Goal: Task Accomplishment & Management: Manage account settings

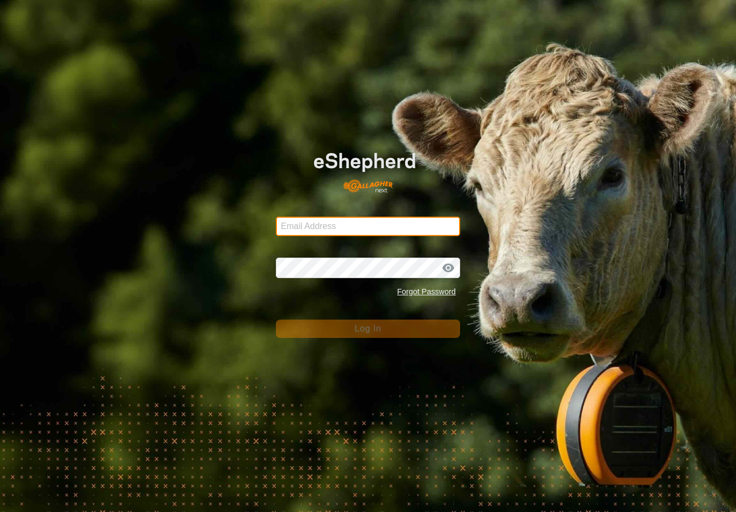
click at [396, 226] on input "Email Address" at bounding box center [368, 226] width 184 height 19
type input "[EMAIL_ADDRESS][DOMAIN_NAME]"
click at [368, 329] on button "Log In" at bounding box center [368, 329] width 184 height 18
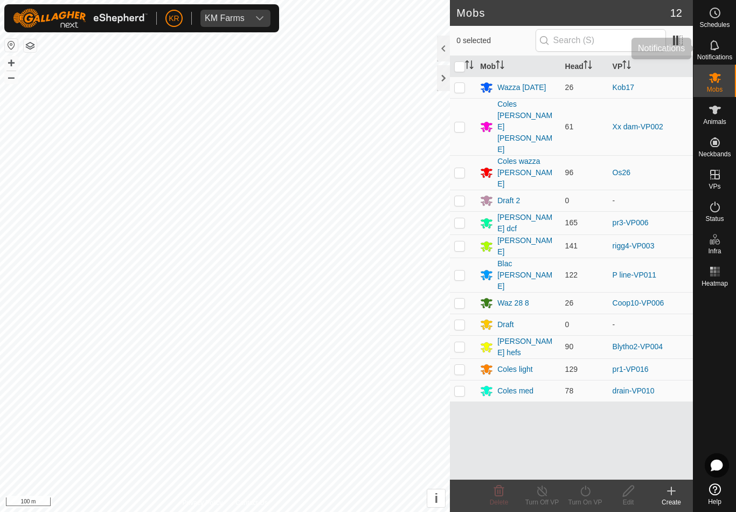
click at [721, 47] on icon at bounding box center [715, 45] width 13 height 13
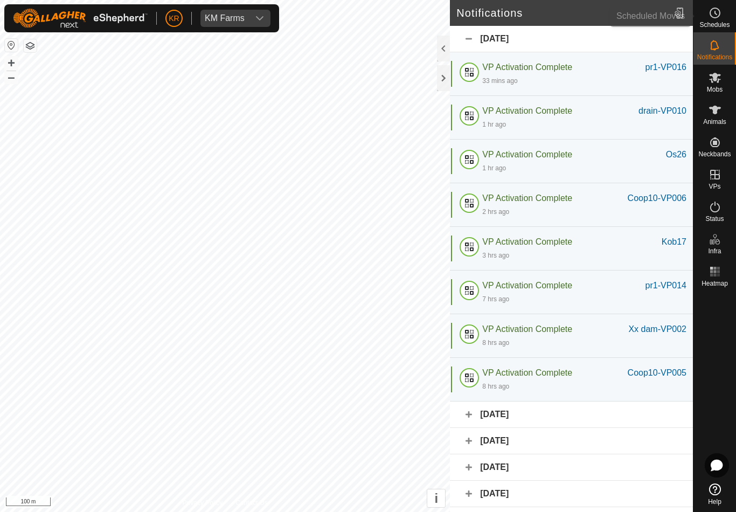
click at [726, 15] on div "Schedules" at bounding box center [715, 16] width 43 height 32
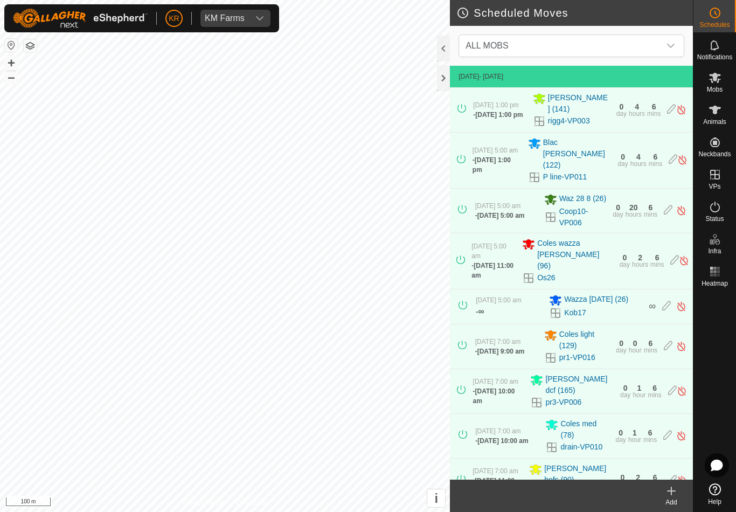
click at [659, 39] on span "ALL MOBS" at bounding box center [560, 46] width 199 height 22
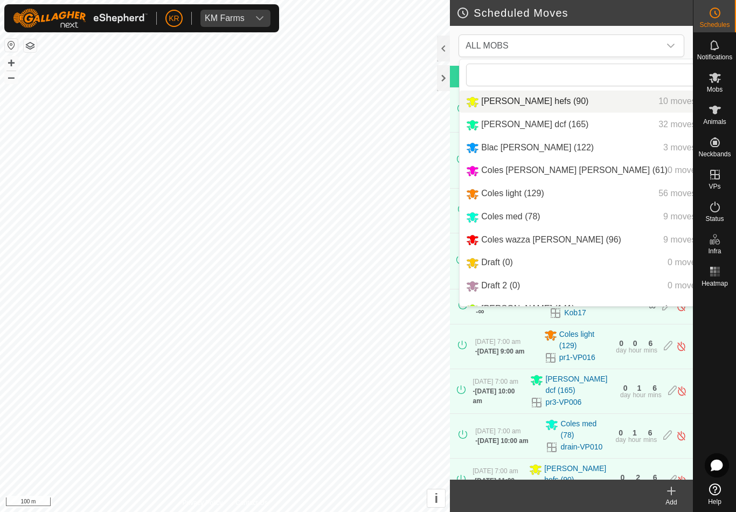
click at [567, 102] on div "[PERSON_NAME] hefs (90) 10 moves" at bounding box center [589, 101] width 247 height 13
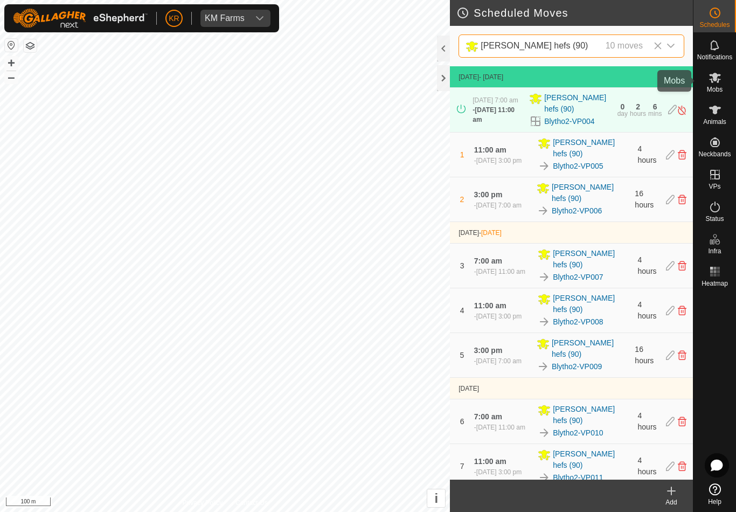
click at [715, 82] on icon at bounding box center [715, 77] width 13 height 13
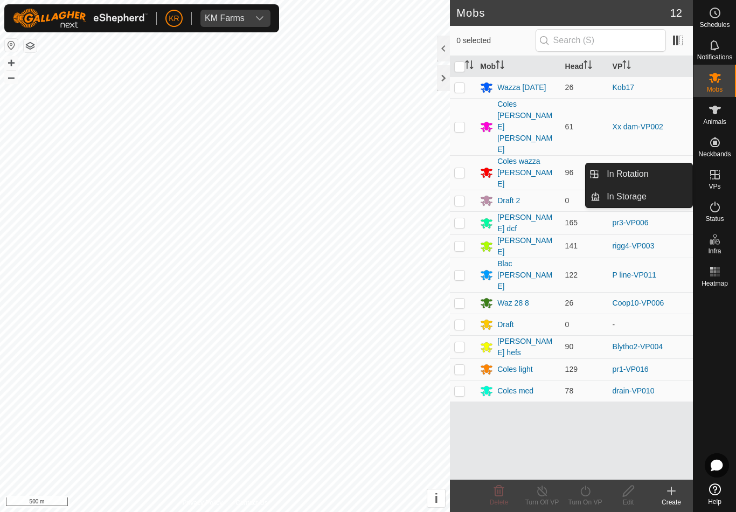
click at [668, 174] on link "In Rotation" at bounding box center [647, 174] width 92 height 22
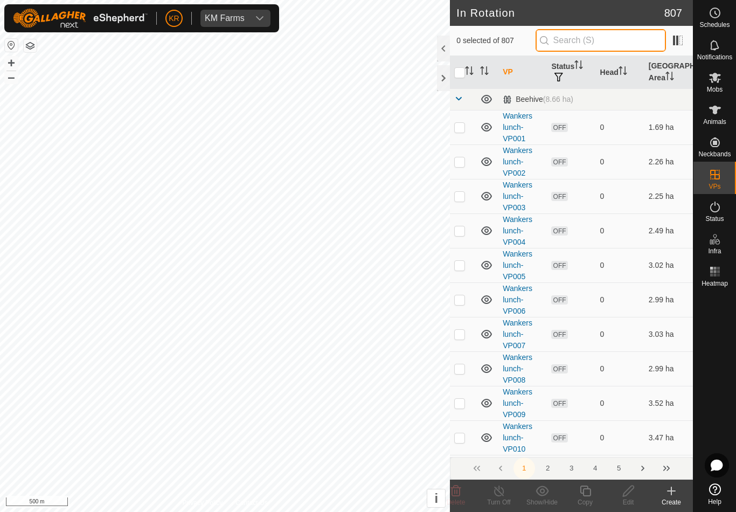
click at [605, 44] on input "text" at bounding box center [601, 40] width 130 height 23
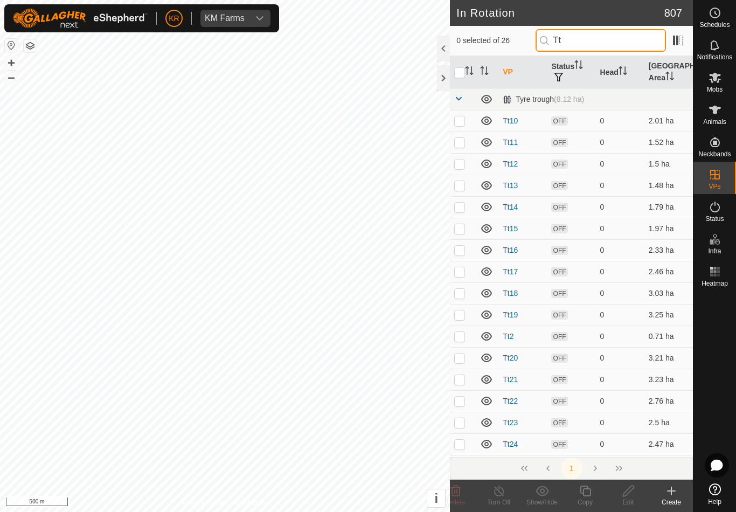
type input "Tt"
click at [457, 72] on input "checkbox" at bounding box center [459, 72] width 11 height 11
checkbox input "true"
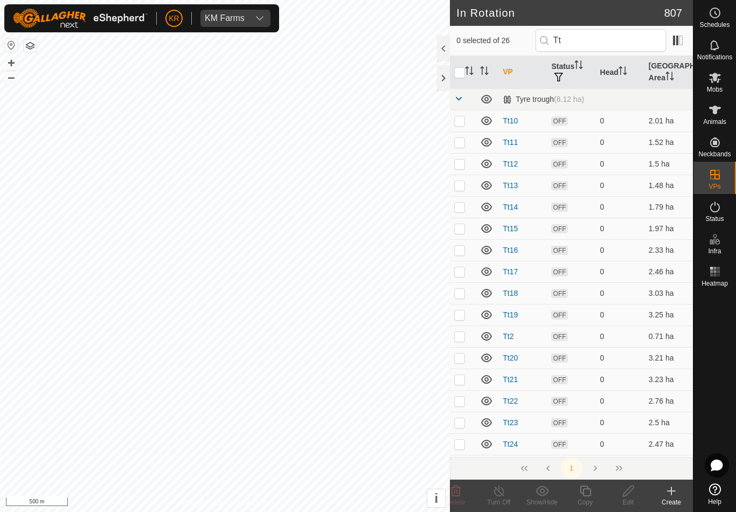
checkbox input "true"
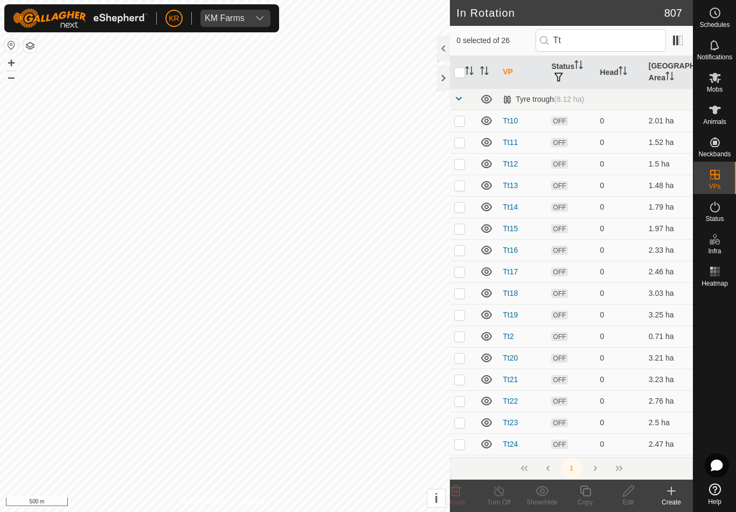
checkbox input "true"
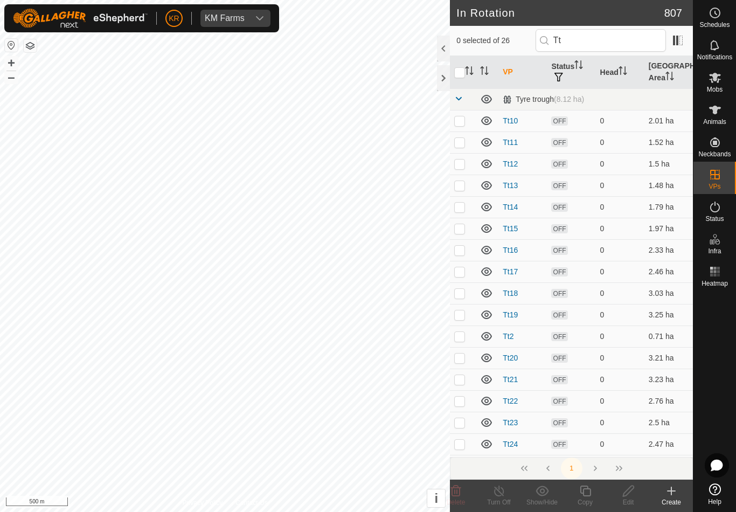
checkbox input "true"
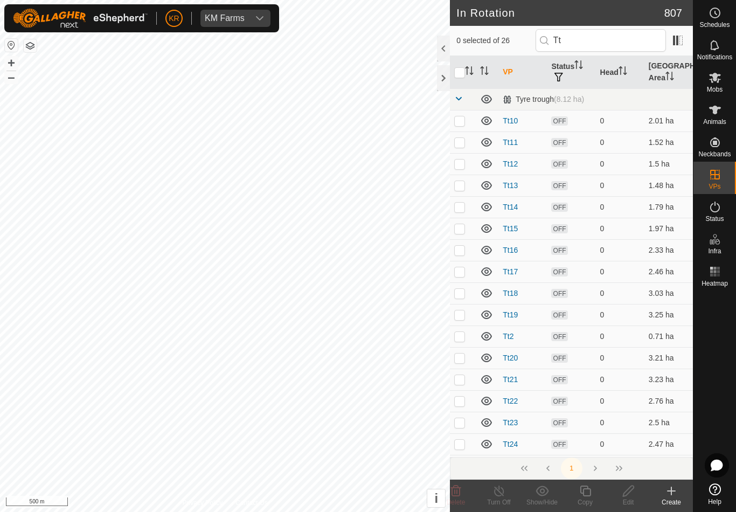
checkbox input "true"
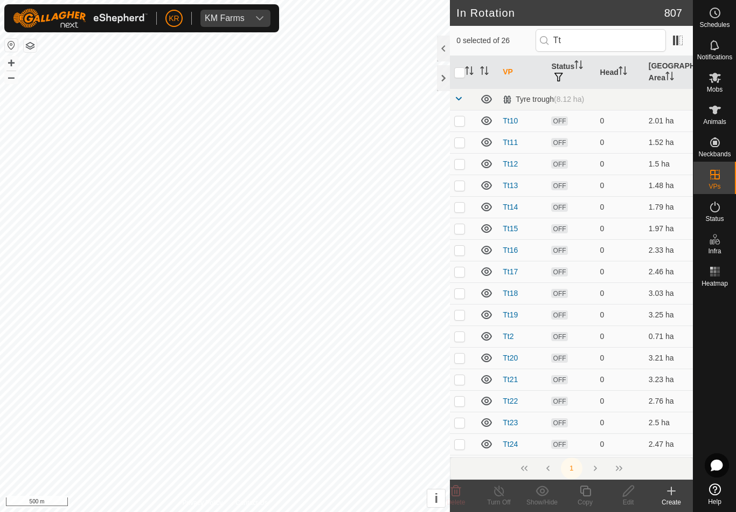
checkbox input "true"
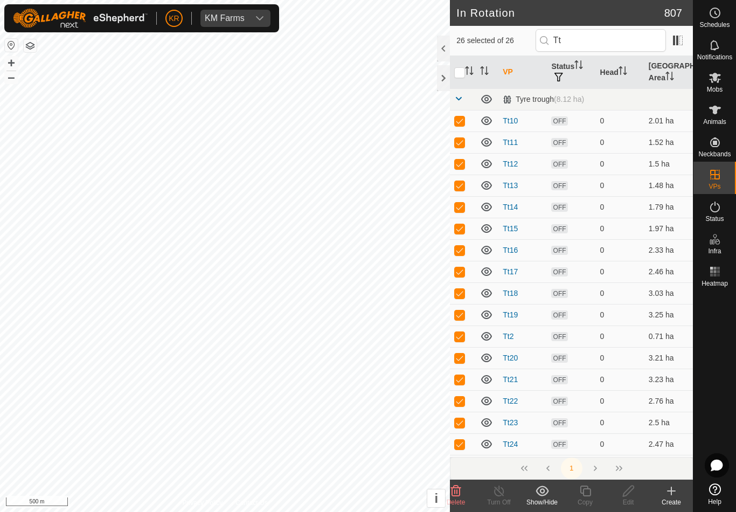
click at [540, 494] on icon at bounding box center [542, 491] width 13 height 13
click at [605, 466] on span "Move to 'In Storage'" at bounding box center [583, 467] width 76 height 13
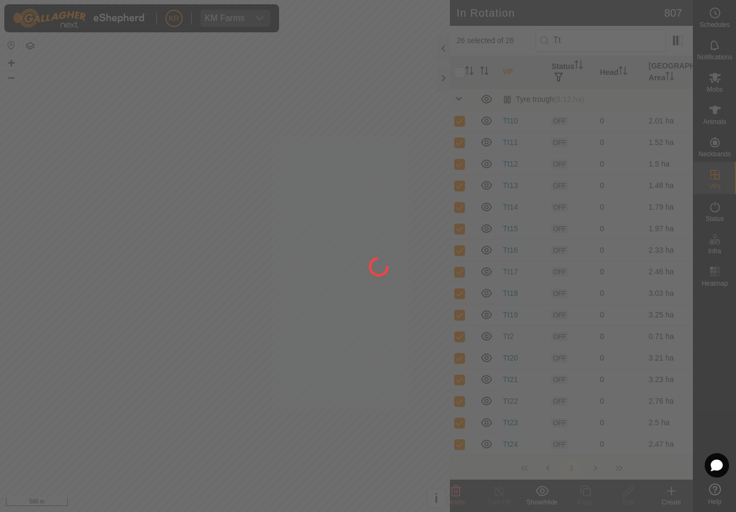
checkbox input "false"
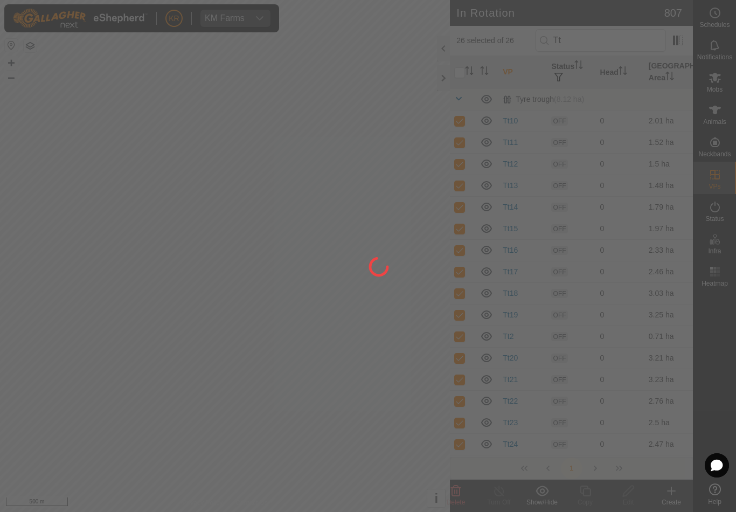
checkbox input "false"
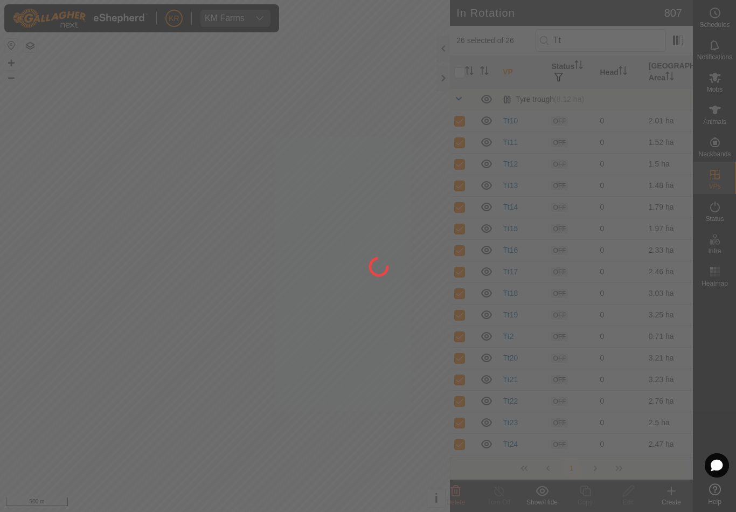
checkbox input "false"
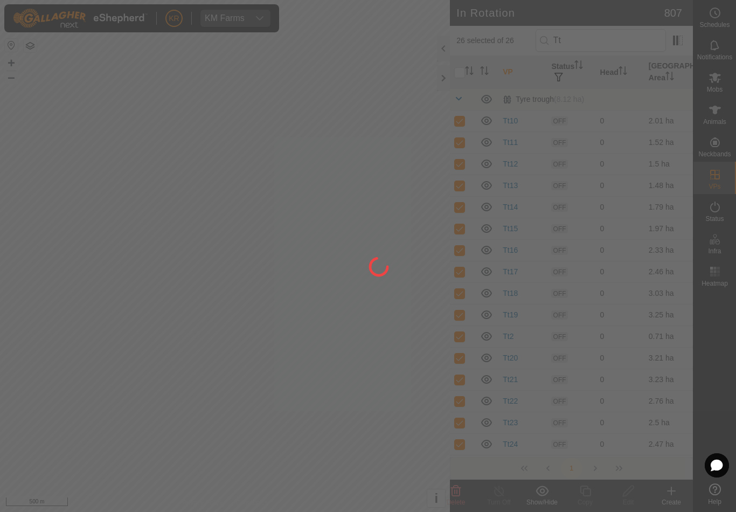
checkbox input "false"
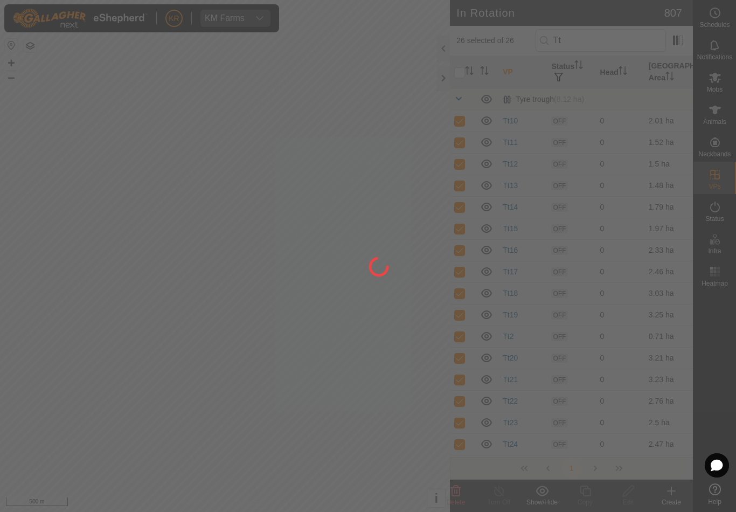
checkbox input "false"
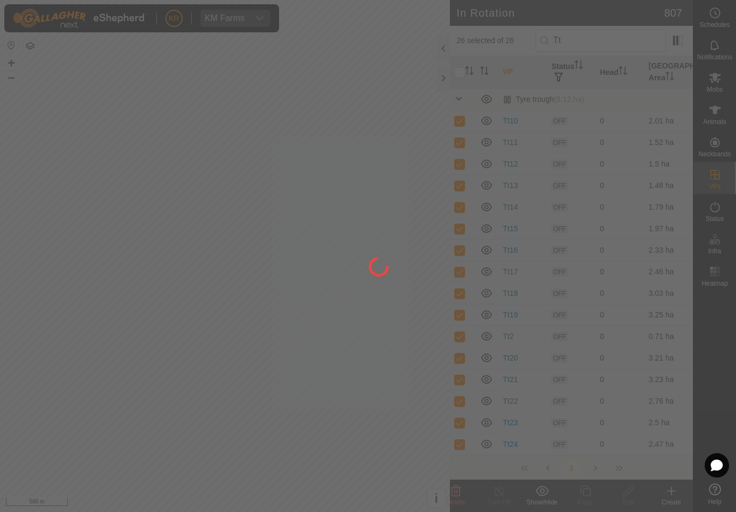
checkbox input "false"
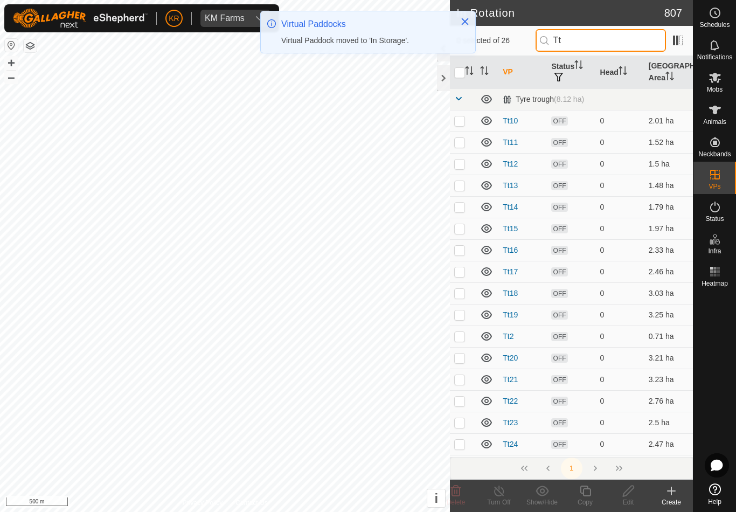
click at [602, 39] on input "Tt" at bounding box center [601, 40] width 130 height 23
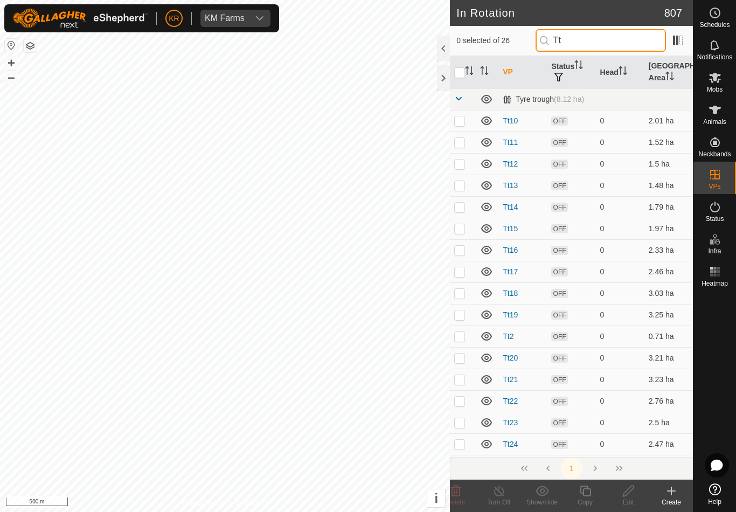
type input "T"
type input "Ps"
click at [458, 67] on input "checkbox" at bounding box center [459, 72] width 11 height 11
checkbox input "false"
checkbox input "true"
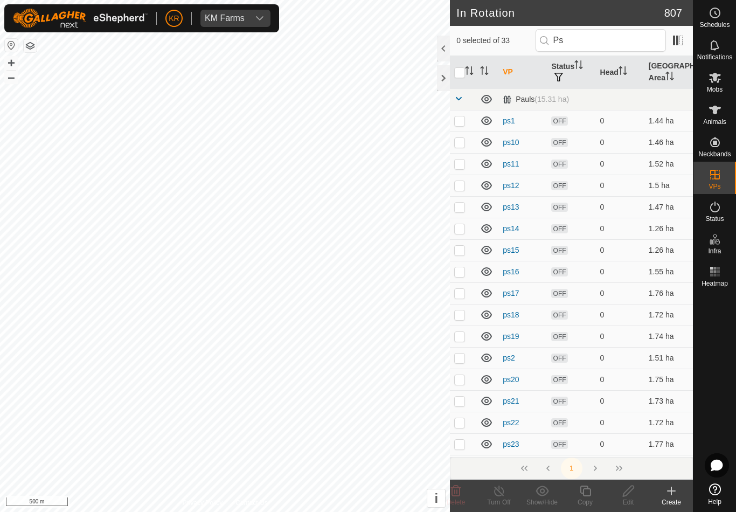
checkbox input "true"
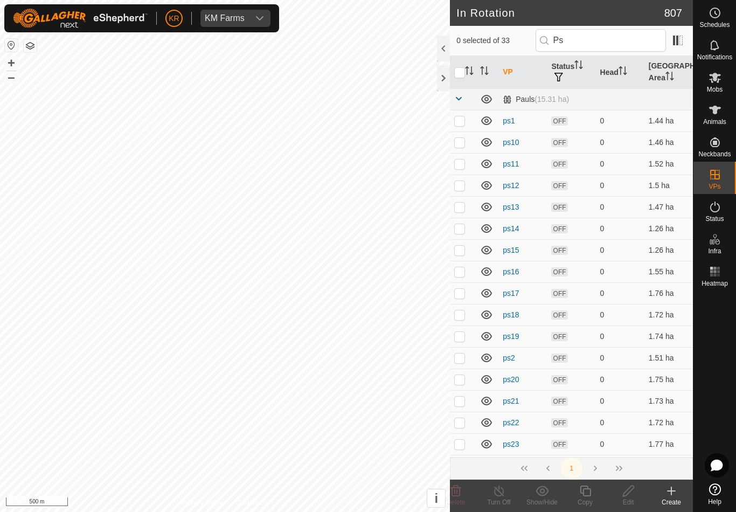
checkbox input "true"
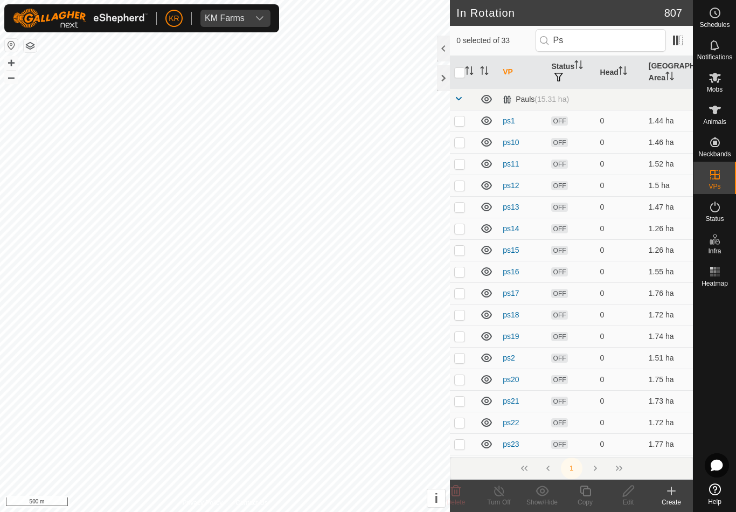
checkbox input "true"
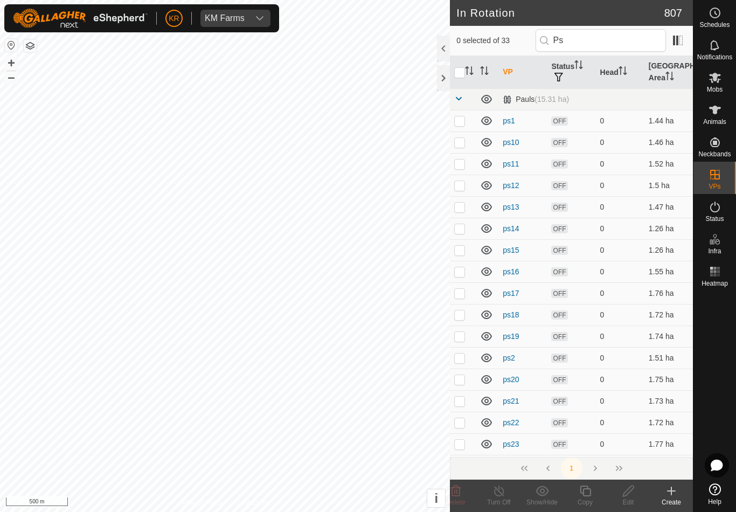
checkbox input "true"
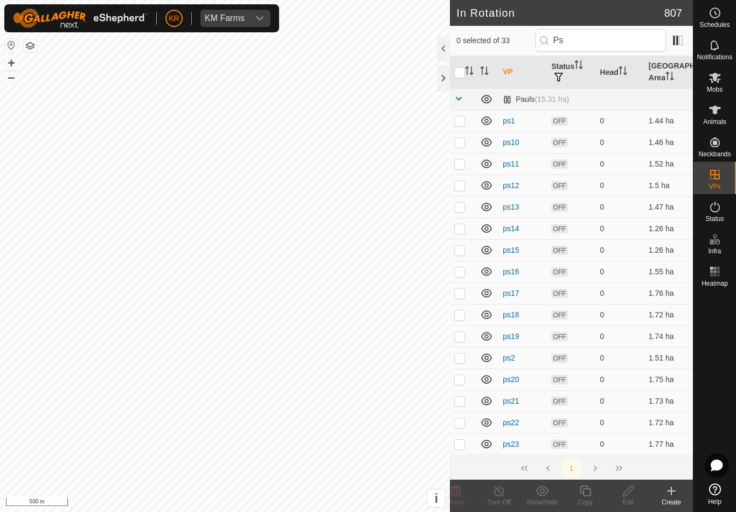
checkbox input "true"
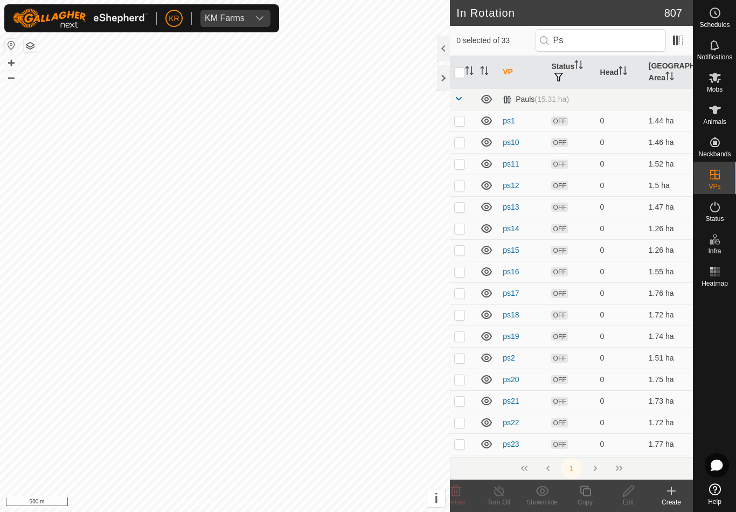
checkbox input "true"
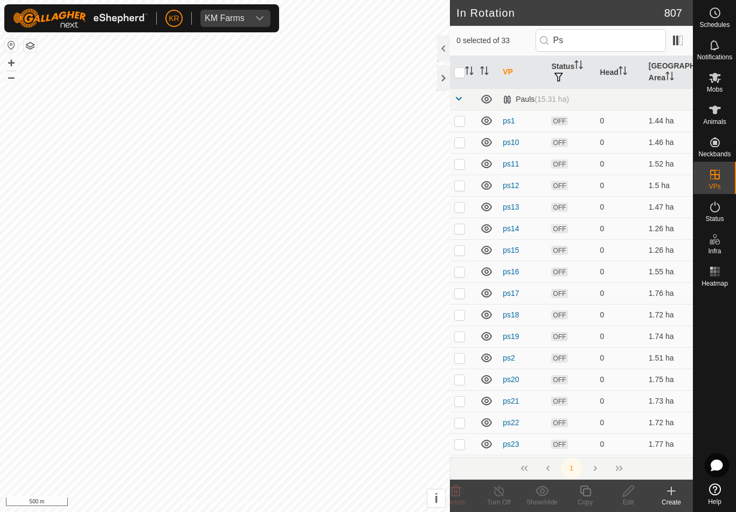
checkbox input "true"
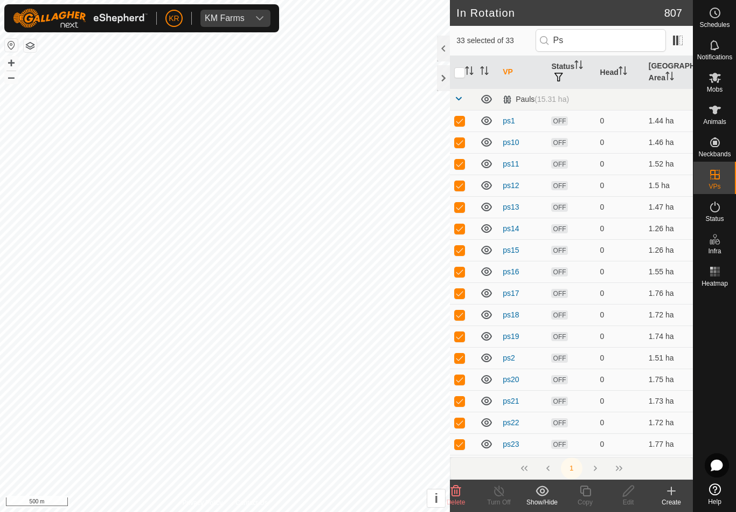
click at [543, 494] on icon at bounding box center [542, 491] width 13 height 13
click at [592, 467] on span "Move to 'In Storage'" at bounding box center [583, 467] width 76 height 13
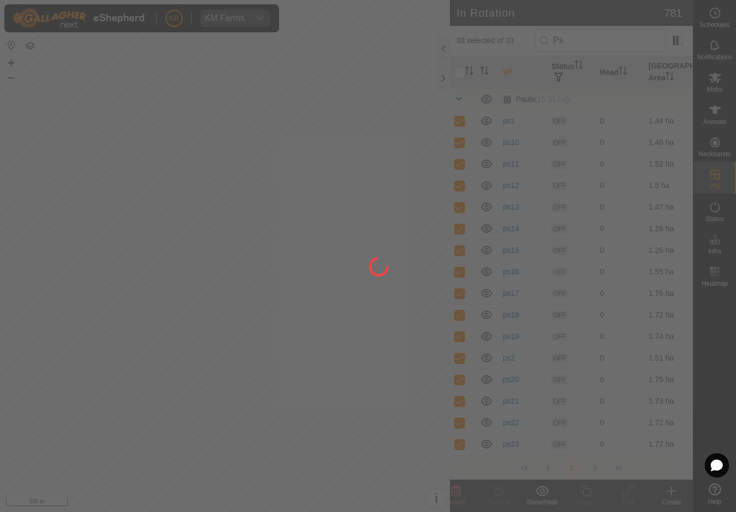
checkbox input "false"
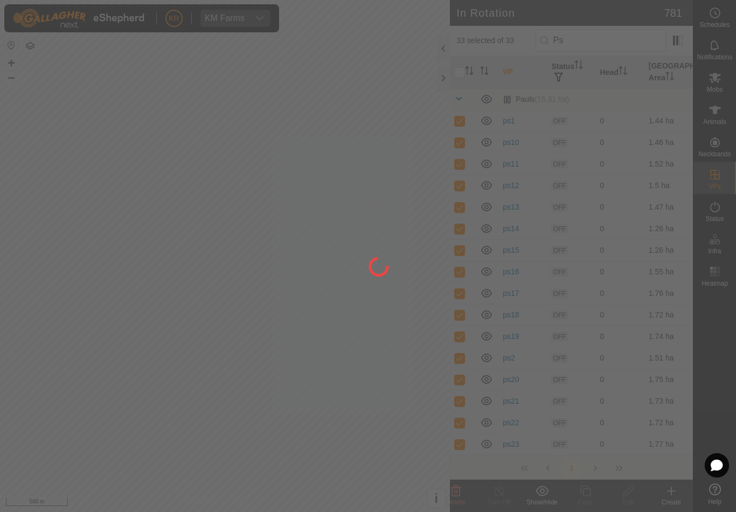
checkbox input "false"
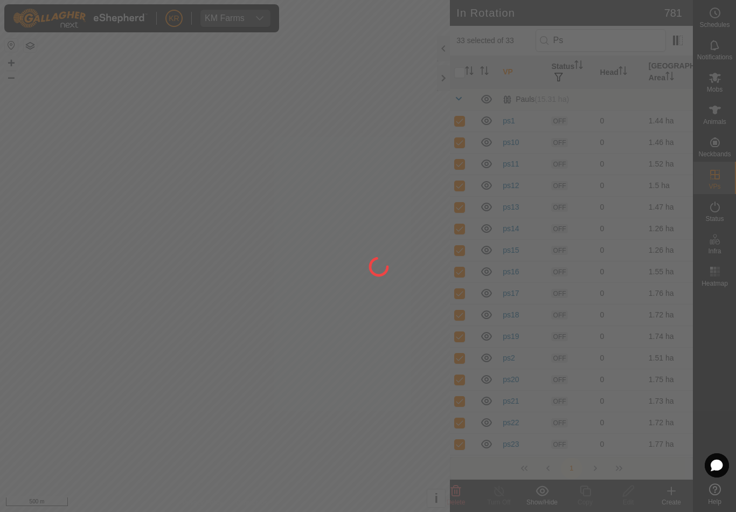
checkbox input "false"
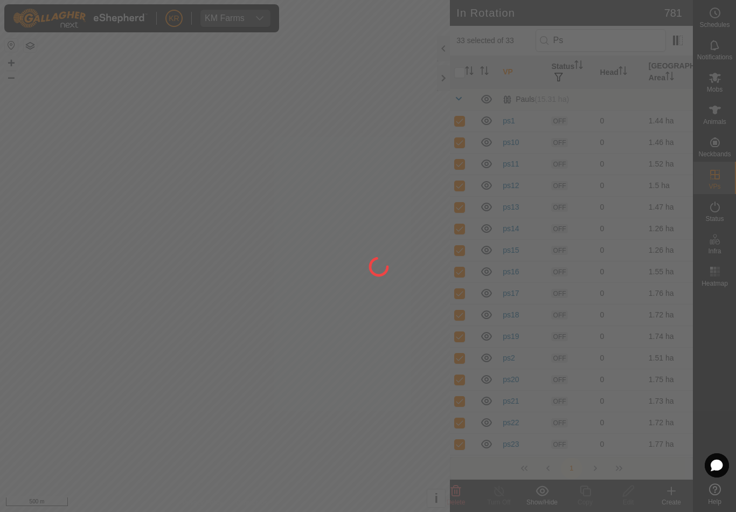
checkbox input "false"
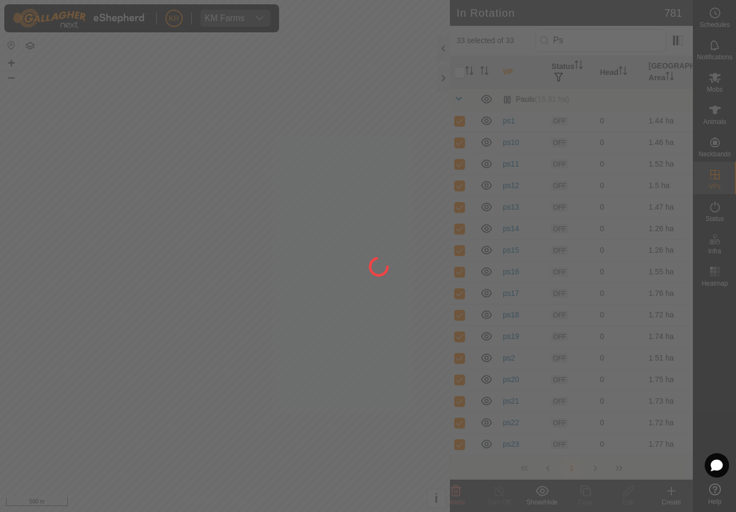
checkbox input "false"
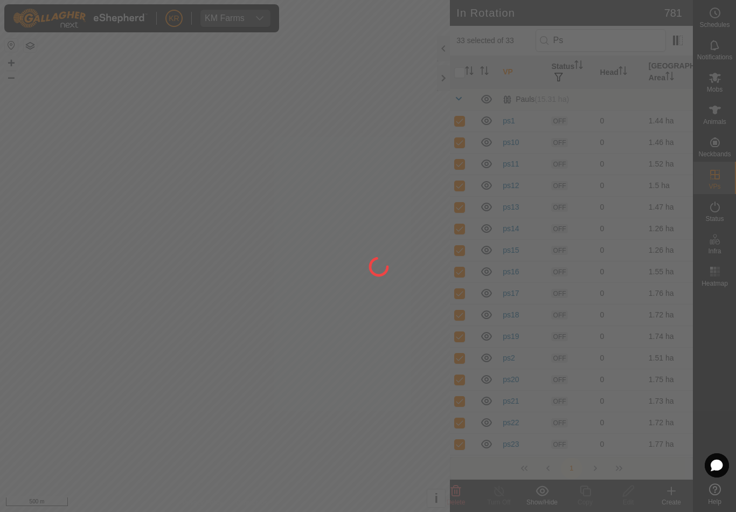
checkbox input "false"
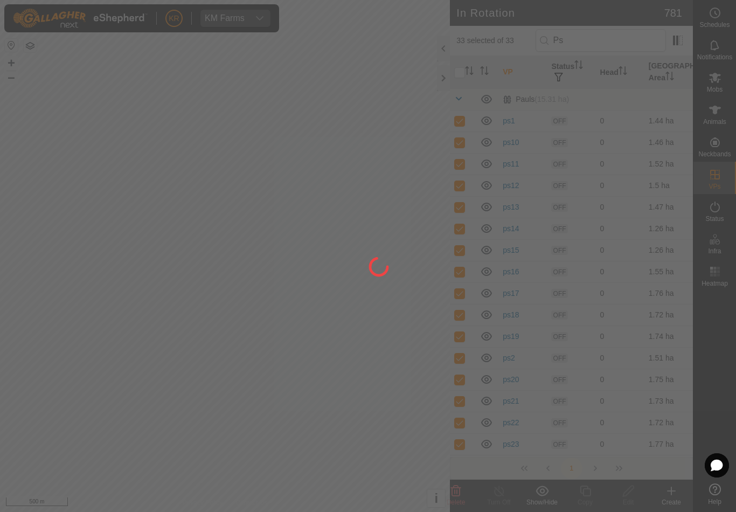
checkbox input "false"
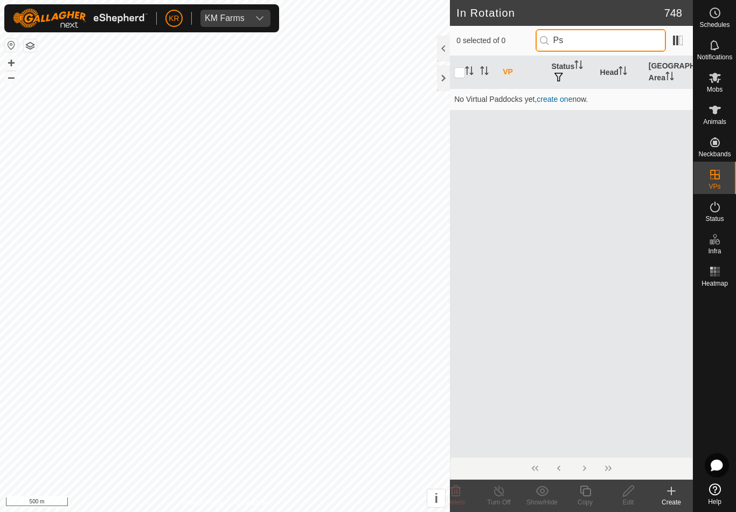
click at [619, 40] on input "Ps" at bounding box center [601, 40] width 130 height 23
type input "P"
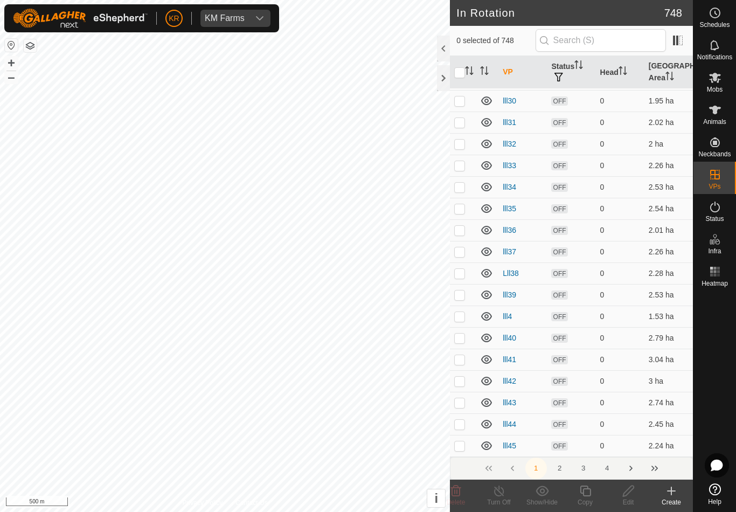
scroll to position [4471, 0]
click at [566, 466] on button "2" at bounding box center [560, 469] width 22 height 22
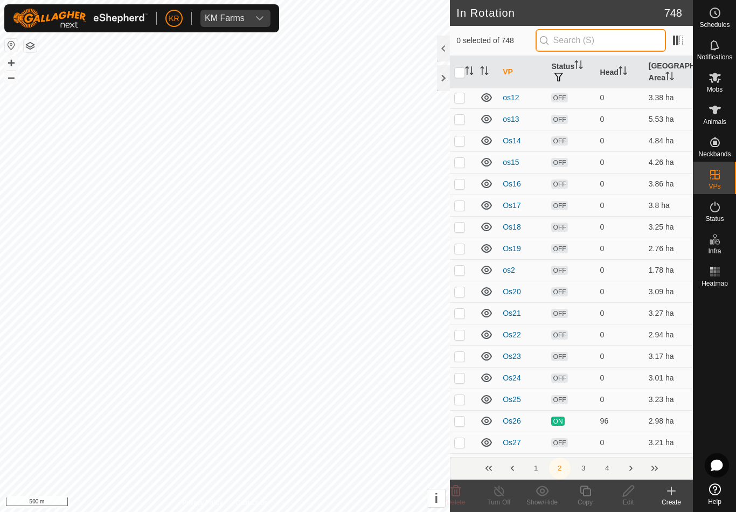
click at [627, 47] on input "text" at bounding box center [601, 40] width 130 height 23
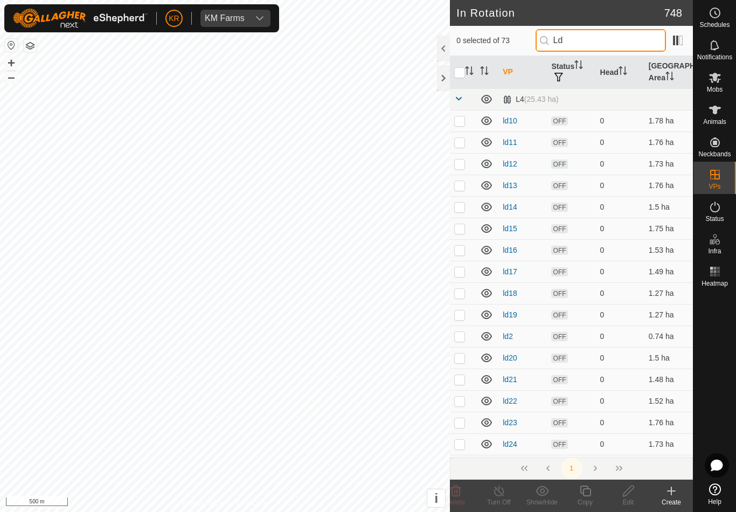
type input "Ld"
click at [449, 67] on div at bounding box center [443, 78] width 13 height 26
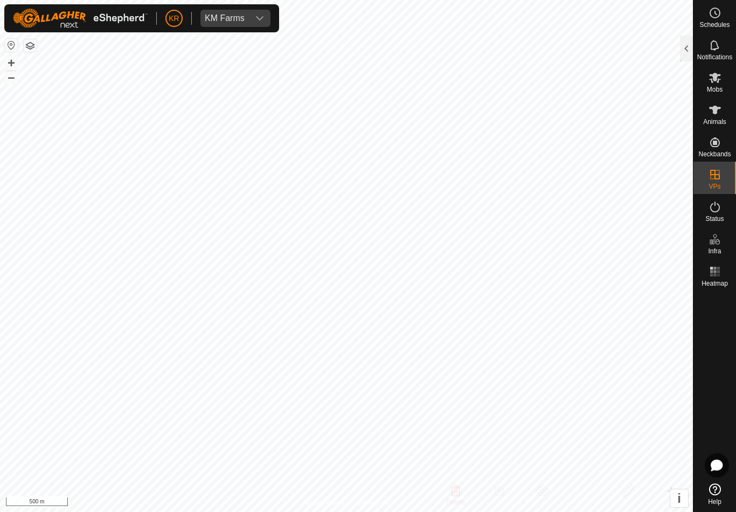
click at [687, 52] on div at bounding box center [686, 49] width 13 height 26
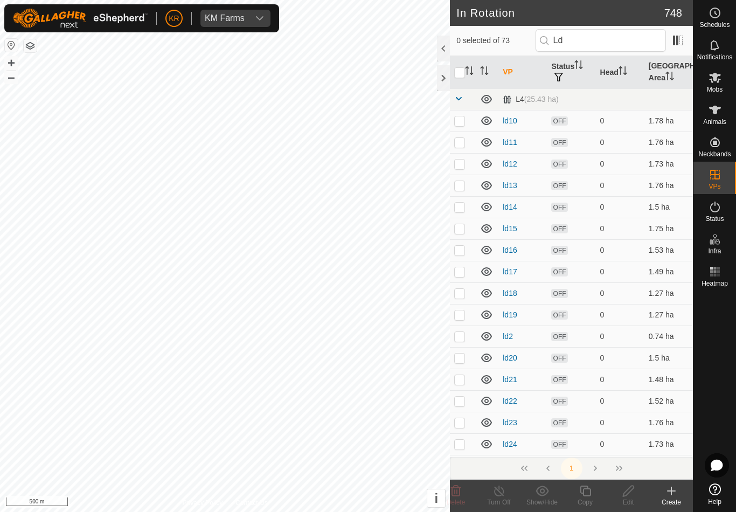
click at [463, 67] on input "checkbox" at bounding box center [459, 72] width 11 height 11
checkbox input "true"
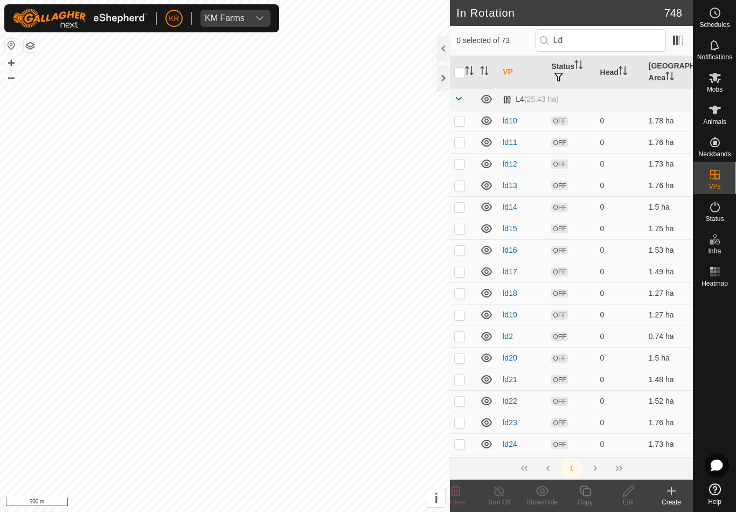
checkbox input "true"
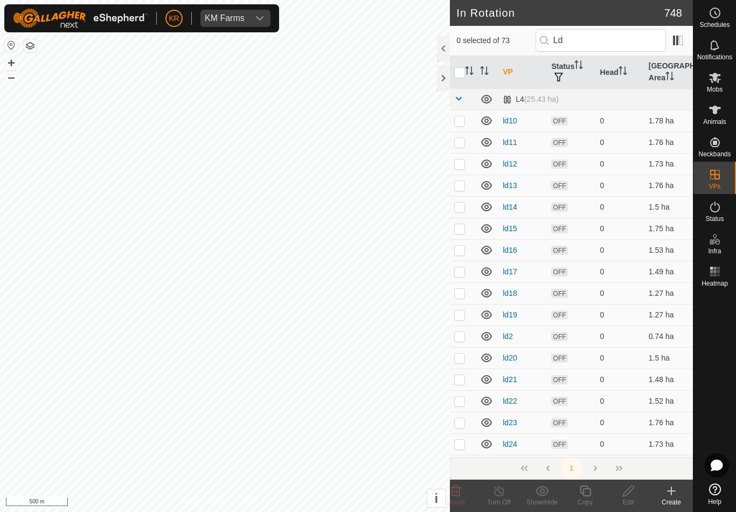
checkbox input "true"
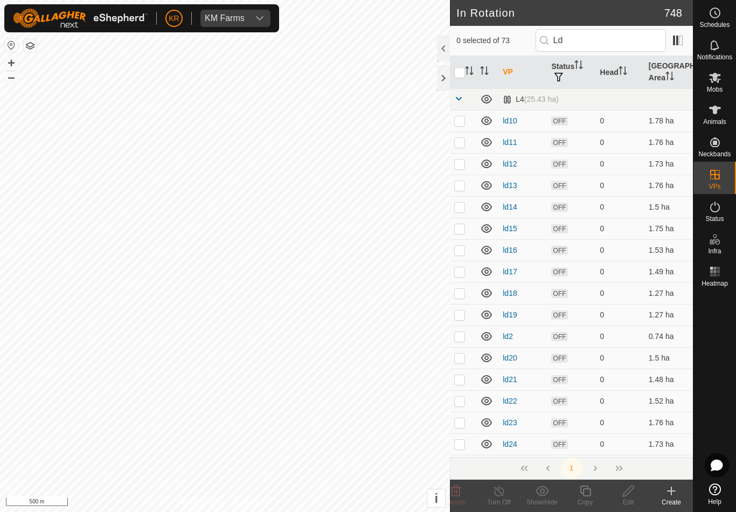
checkbox input "true"
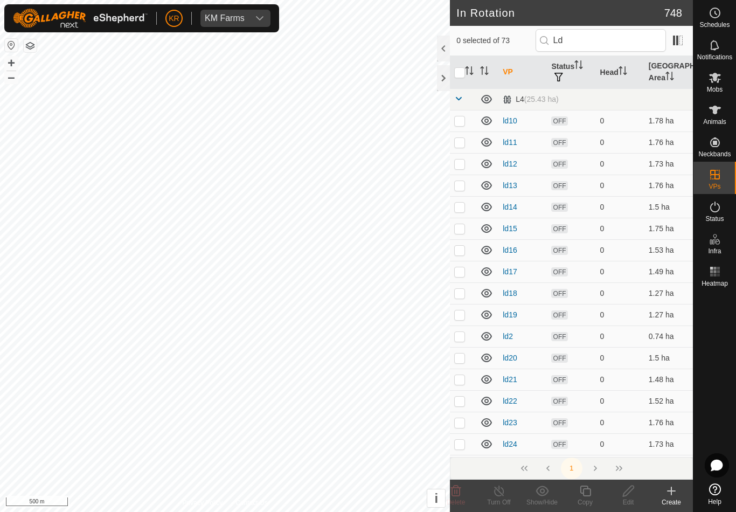
checkbox input "true"
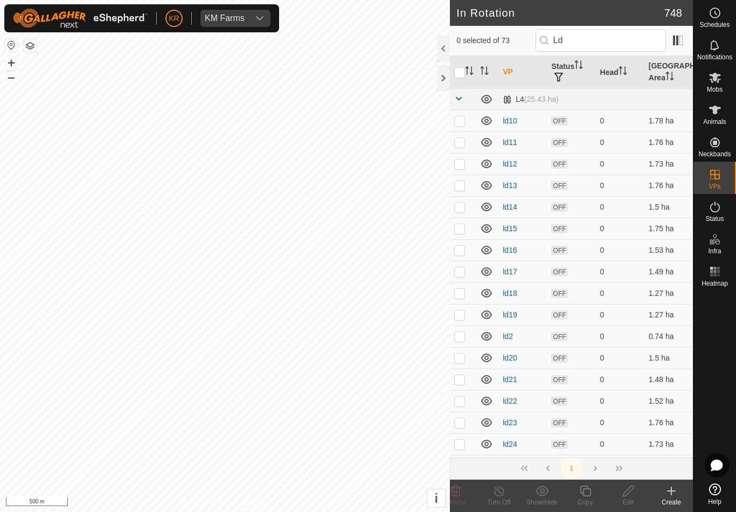
checkbox input "true"
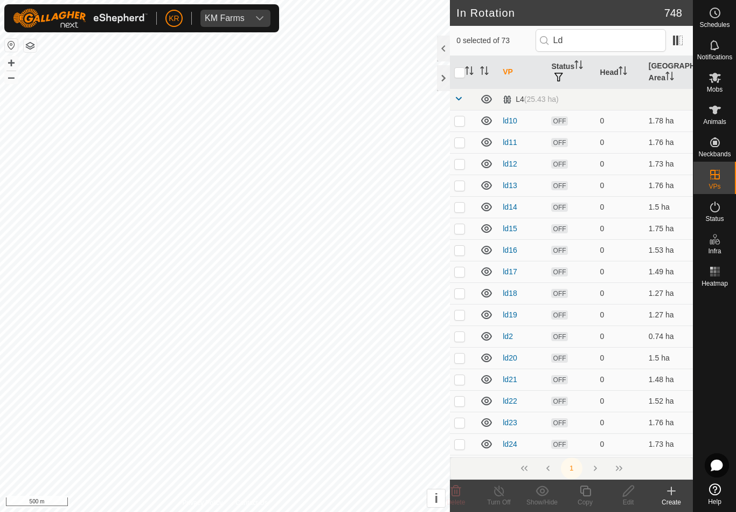
checkbox input "true"
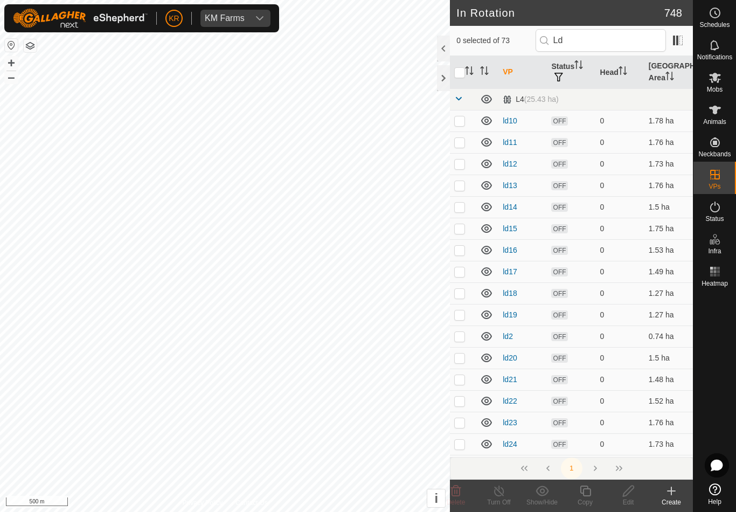
checkbox input "true"
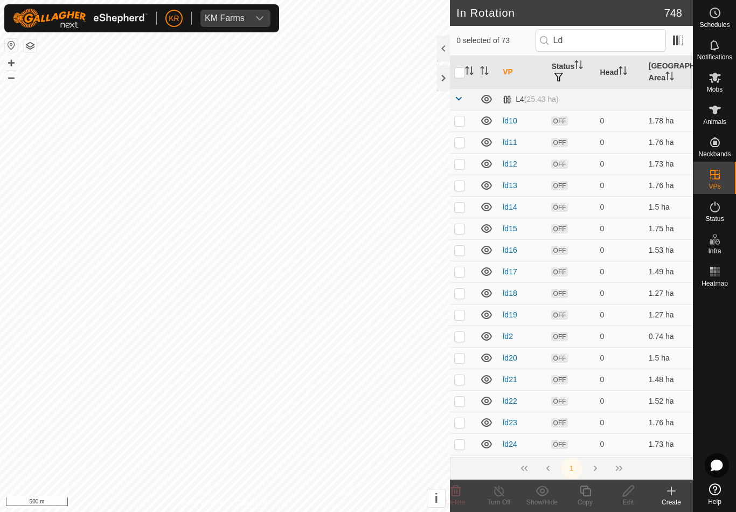
checkbox input "true"
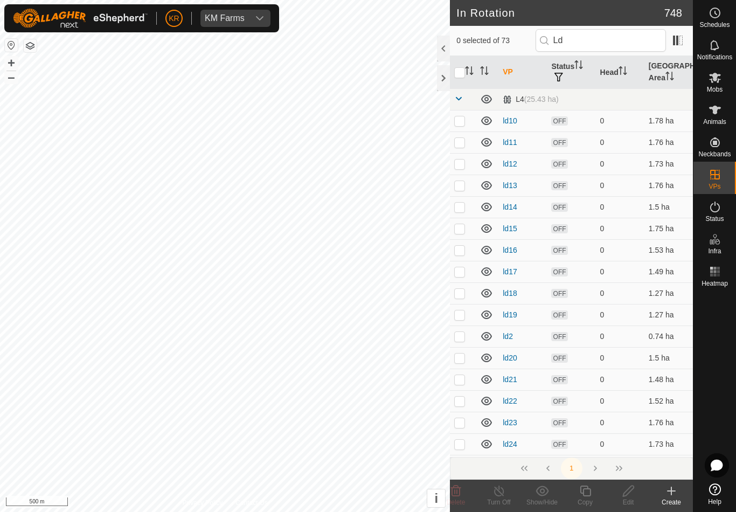
checkbox input "true"
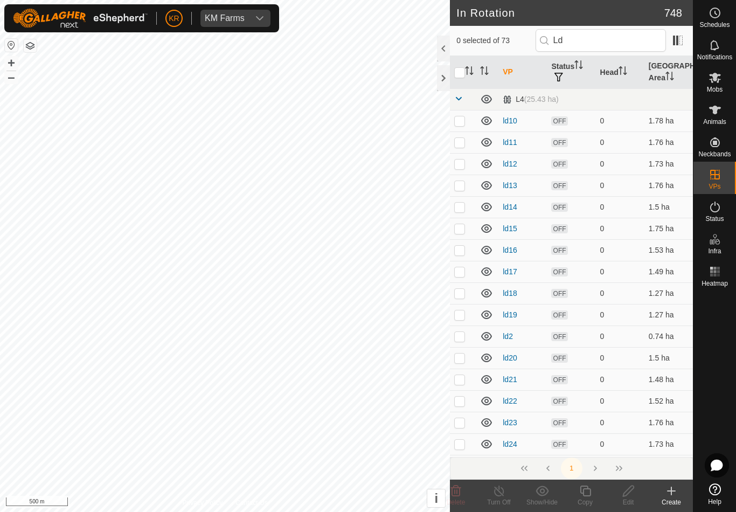
checkbox input "true"
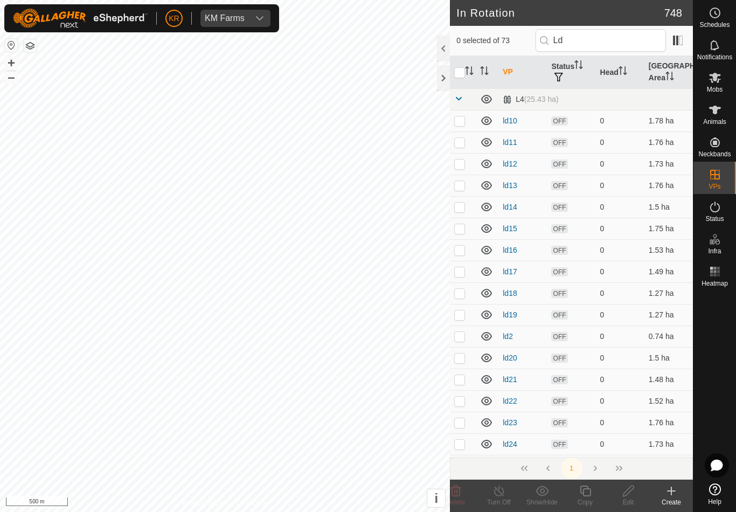
checkbox input "true"
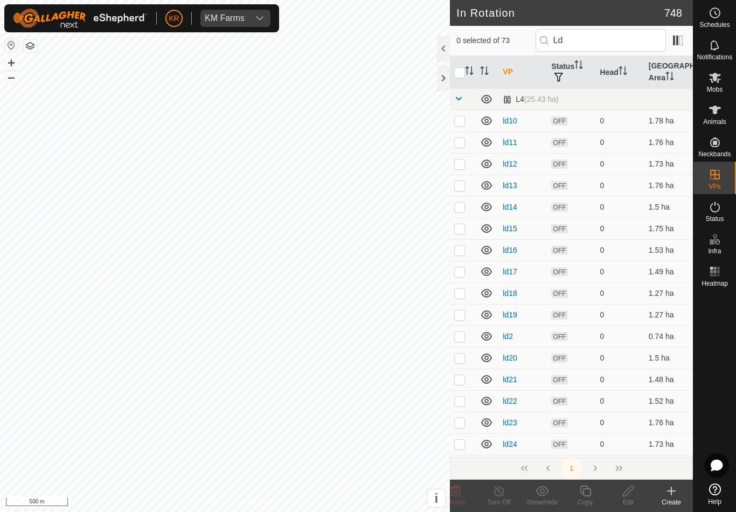
checkbox input "true"
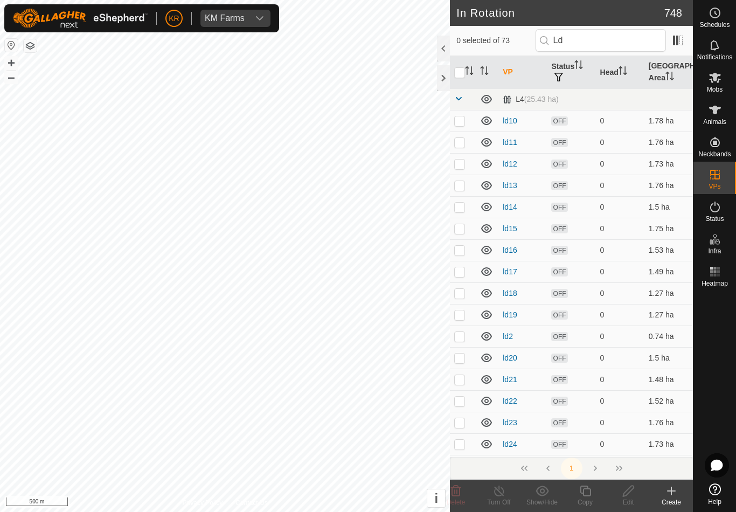
checkbox input "true"
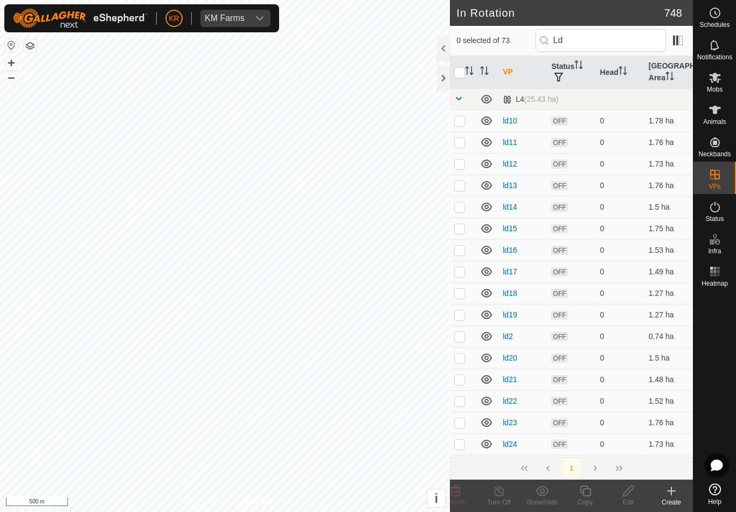
checkbox input "true"
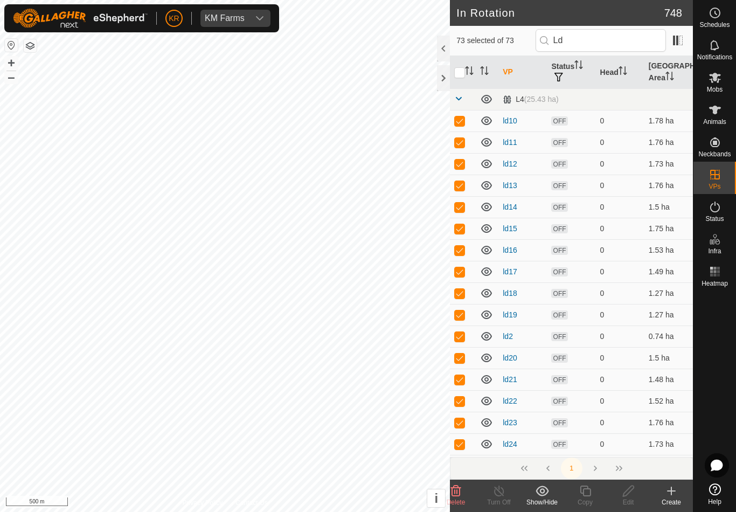
click at [467, 328] on td at bounding box center [463, 337] width 26 height 22
click at [455, 358] on p-checkbox at bounding box center [459, 358] width 11 height 9
click at [461, 354] on p-checkbox at bounding box center [459, 358] width 11 height 9
click at [465, 339] on p-checkbox at bounding box center [459, 336] width 11 height 9
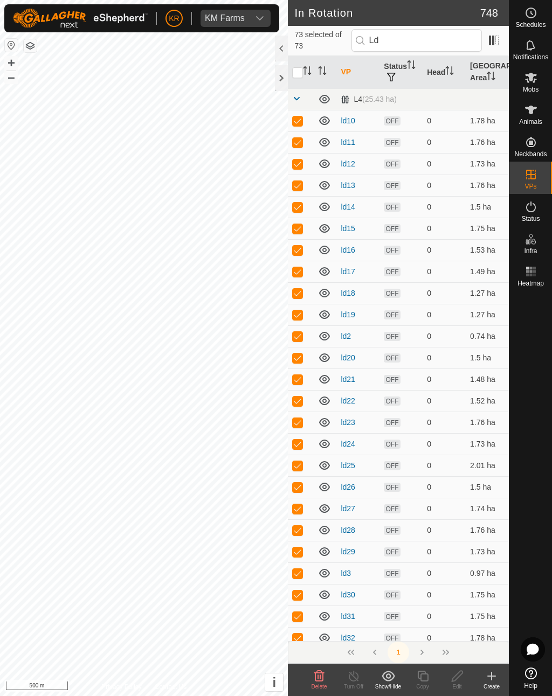
click at [300, 512] on td at bounding box center [301, 638] width 26 height 22
click at [296, 347] on td at bounding box center [301, 358] width 26 height 22
click at [301, 359] on p-checkbox at bounding box center [297, 358] width 11 height 9
click at [302, 349] on td at bounding box center [301, 358] width 26 height 22
click at [302, 164] on p-checkbox at bounding box center [297, 164] width 11 height 9
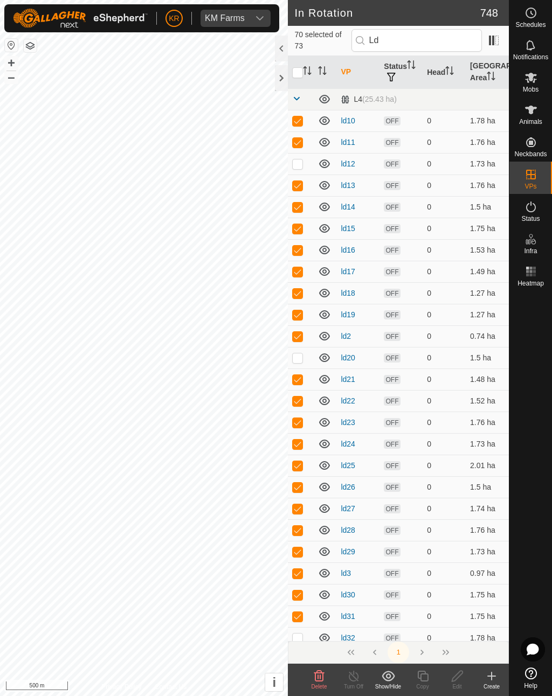
click at [300, 361] on p-checkbox at bounding box center [297, 358] width 11 height 9
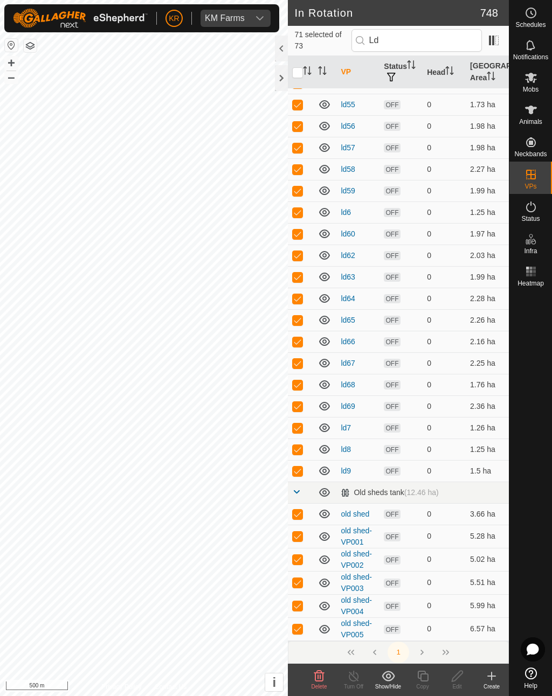
scroll to position [1072, 0]
click at [300, 493] on span at bounding box center [296, 492] width 9 height 9
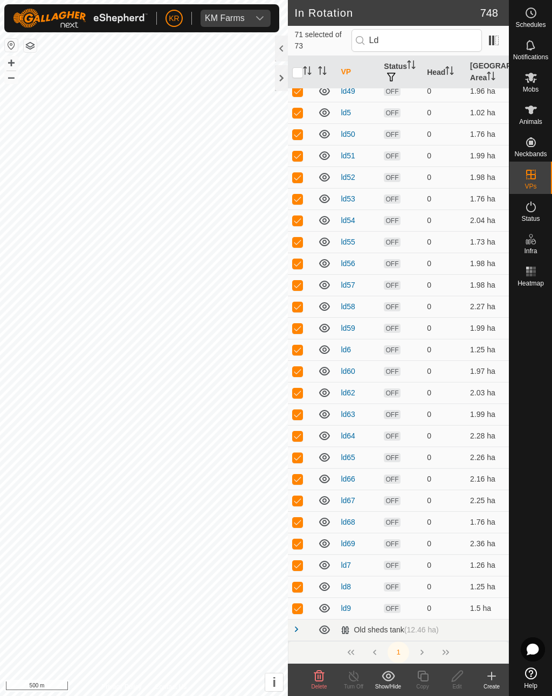
scroll to position [0, 0]
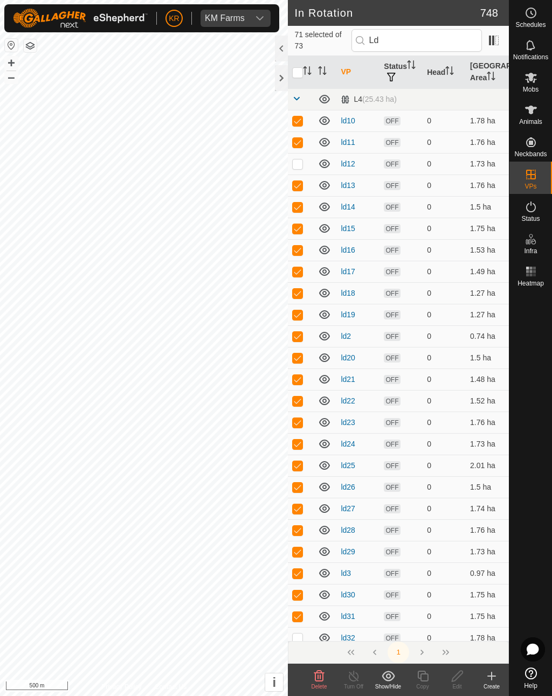
click at [305, 72] on icon "Activate to sort" at bounding box center [307, 70] width 9 height 9
click at [300, 72] on input "checkbox" at bounding box center [297, 72] width 11 height 11
click at [298, 70] on input "checkbox" at bounding box center [297, 72] width 11 height 11
click at [297, 70] on input "checkbox" at bounding box center [297, 72] width 11 height 11
click at [299, 72] on input "checkbox" at bounding box center [297, 72] width 11 height 11
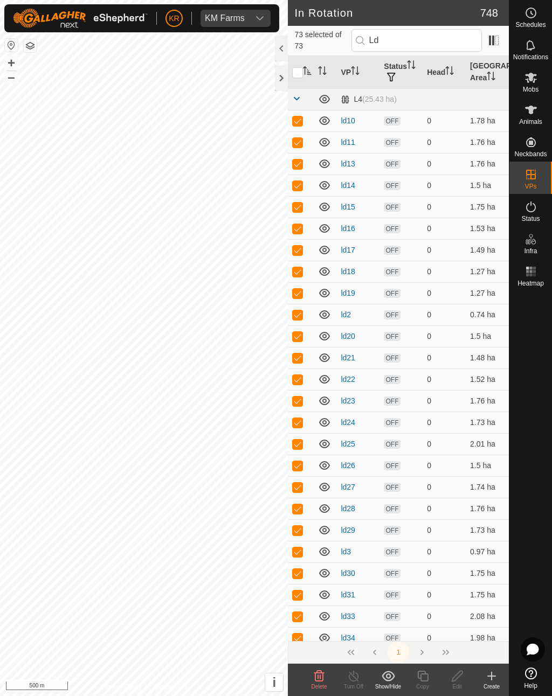
click at [302, 68] on input "checkbox" at bounding box center [297, 72] width 11 height 11
click at [420, 51] on input "Ld" at bounding box center [416, 40] width 130 height 23
click at [297, 72] on input "checkbox" at bounding box center [297, 72] width 11 height 11
click at [296, 69] on input "checkbox" at bounding box center [297, 72] width 11 height 11
click at [300, 70] on input "checkbox" at bounding box center [297, 72] width 11 height 11
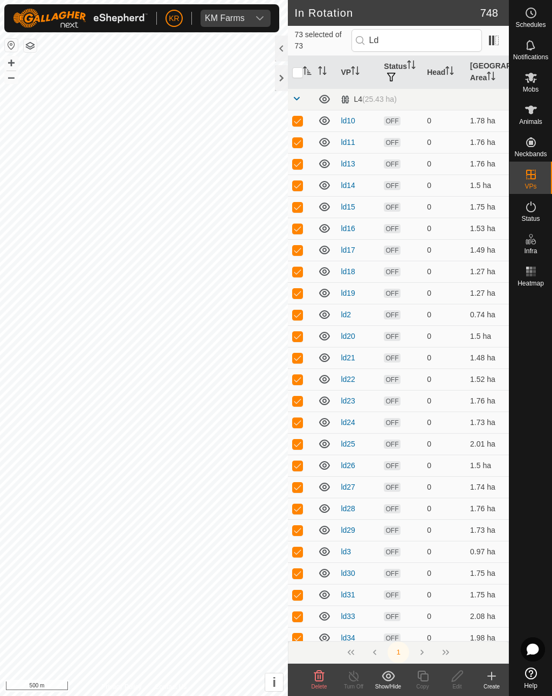
click at [297, 69] on input "checkbox" at bounding box center [297, 72] width 11 height 11
click at [300, 68] on input "checkbox" at bounding box center [297, 72] width 11 height 11
click at [299, 73] on input "checkbox" at bounding box center [297, 72] width 11 height 11
click at [298, 75] on input "checkbox" at bounding box center [297, 72] width 11 height 11
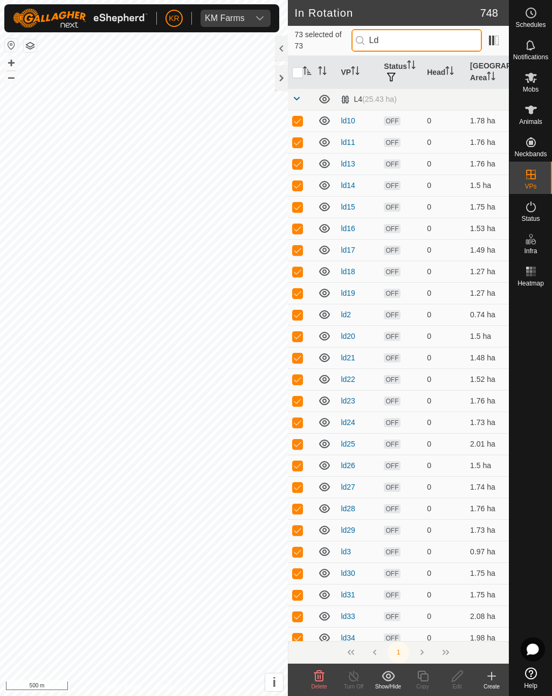
click at [418, 42] on input "Ld" at bounding box center [416, 40] width 130 height 23
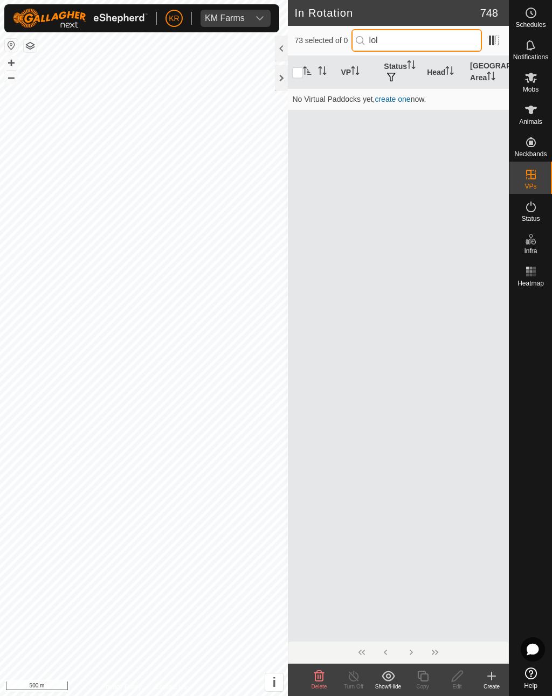
click at [429, 51] on input "lol" at bounding box center [416, 40] width 130 height 23
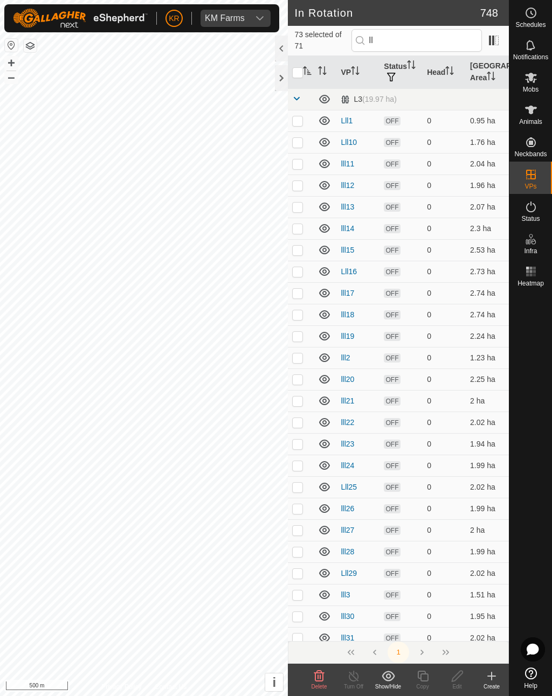
click at [300, 69] on input "checkbox" at bounding box center [297, 72] width 11 height 11
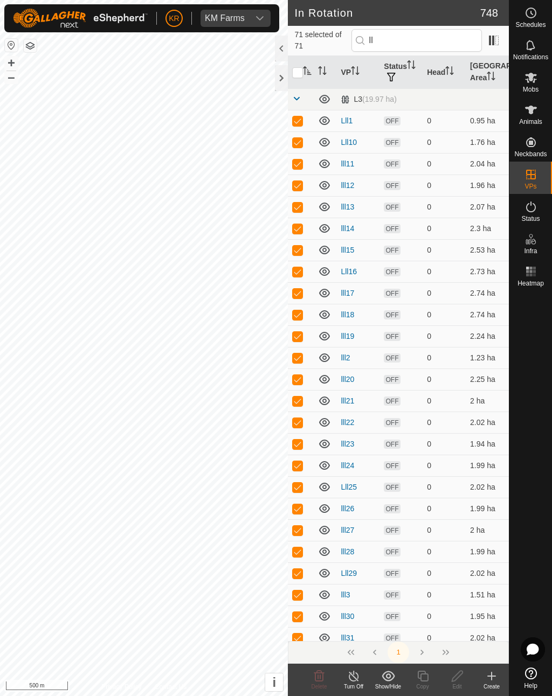
click at [392, 512] on div "Show/Hide" at bounding box center [388, 687] width 35 height 8
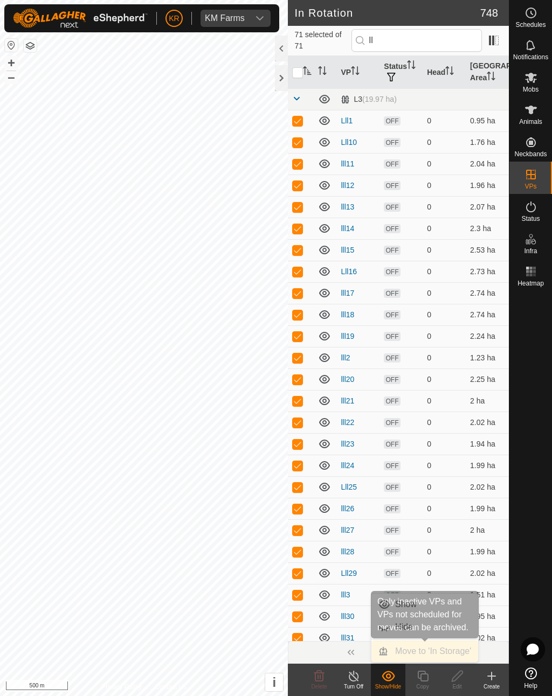
click at [444, 512] on div "Move to 'In Storage'" at bounding box center [424, 652] width 107 height 22
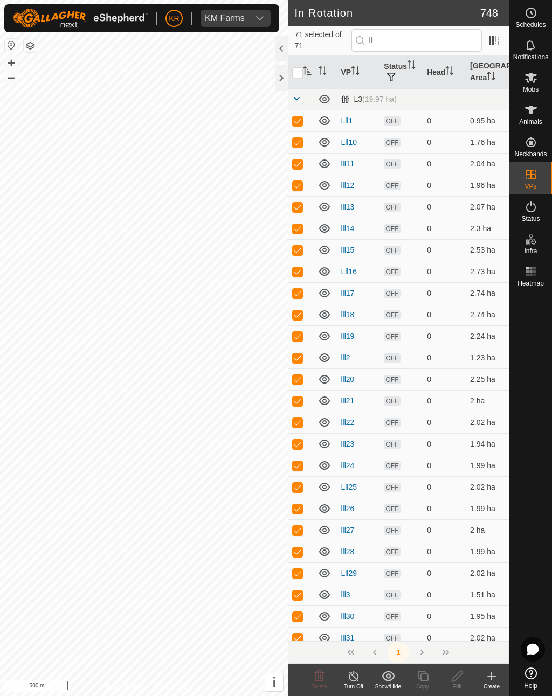
click at [302, 512] on td at bounding box center [301, 638] width 26 height 22
click at [300, 512] on td at bounding box center [301, 595] width 26 height 22
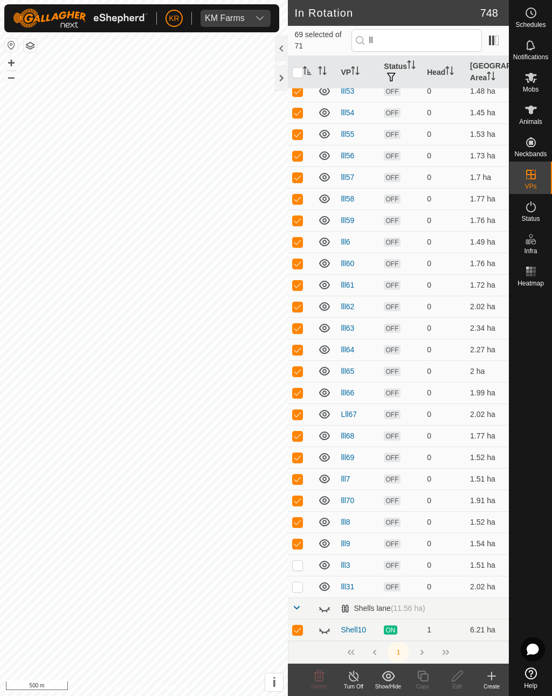
scroll to position [1021, 0]
click at [278, 42] on div at bounding box center [281, 49] width 13 height 26
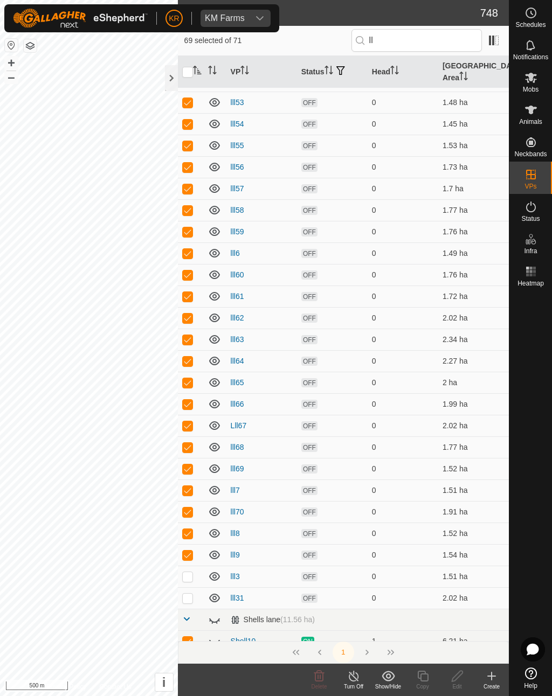
scroll to position [0, 0]
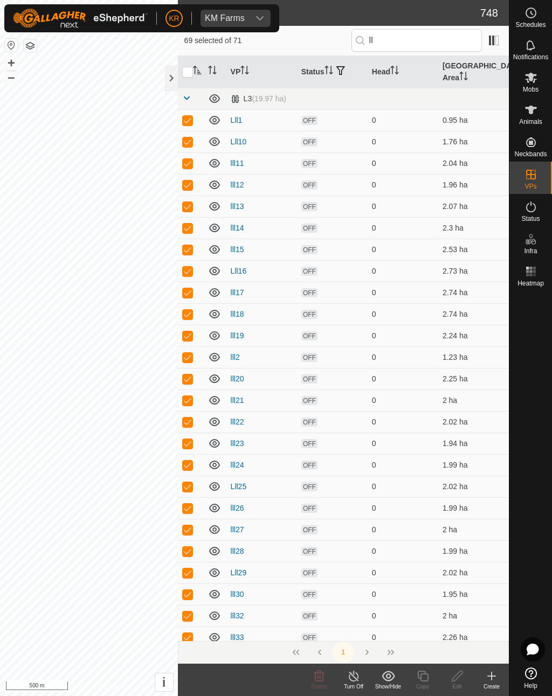
click at [194, 512] on td at bounding box center [191, 638] width 26 height 22
click at [189, 512] on p-checkbox at bounding box center [187, 637] width 11 height 9
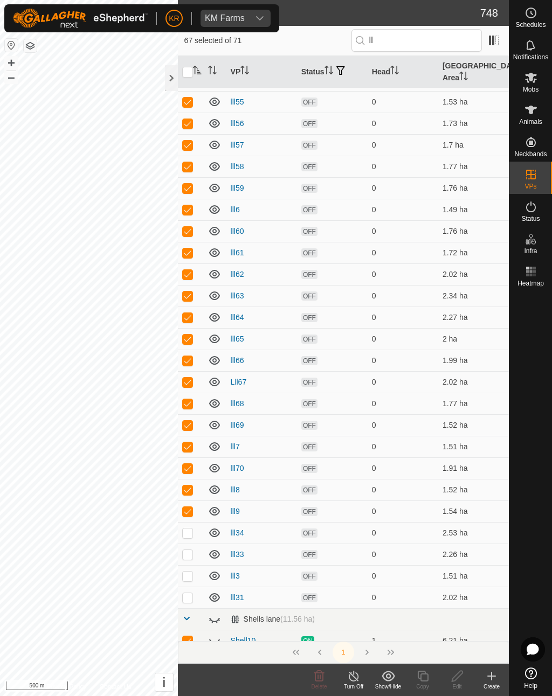
scroll to position [1010, 0]
click at [314, 65] on th "Status" at bounding box center [332, 72] width 71 height 32
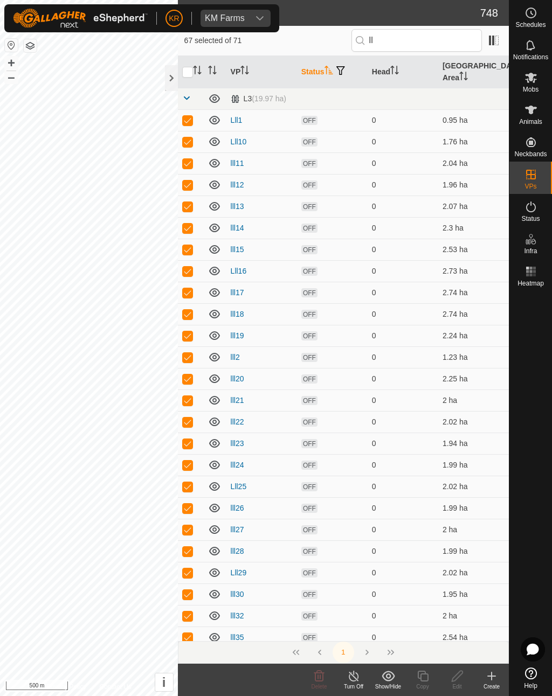
scroll to position [0, 0]
click at [315, 69] on th "Status" at bounding box center [332, 72] width 71 height 32
click at [321, 67] on th "Status" at bounding box center [332, 72] width 71 height 32
click at [319, 66] on th "Status" at bounding box center [332, 72] width 71 height 32
click at [194, 512] on td at bounding box center [191, 595] width 26 height 22
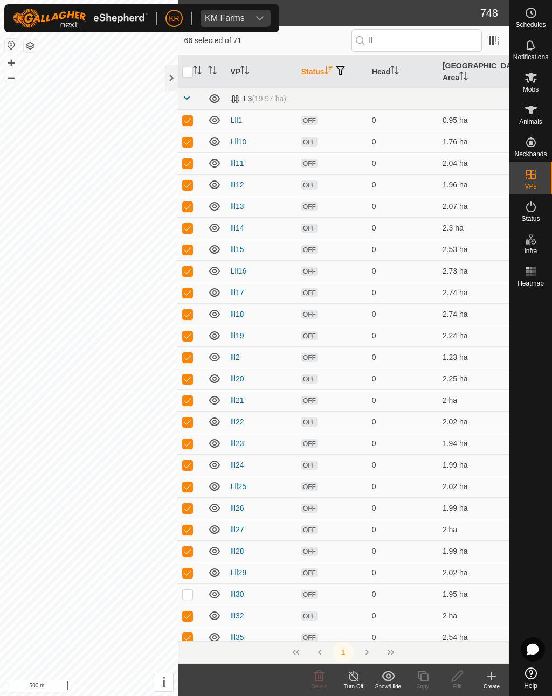
click at [196, 153] on td at bounding box center [191, 164] width 26 height 22
click at [191, 67] on input "checkbox" at bounding box center [187, 72] width 11 height 11
click at [189, 67] on input "checkbox" at bounding box center [187, 72] width 11 height 11
click at [238, 64] on th "VP" at bounding box center [261, 72] width 71 height 32
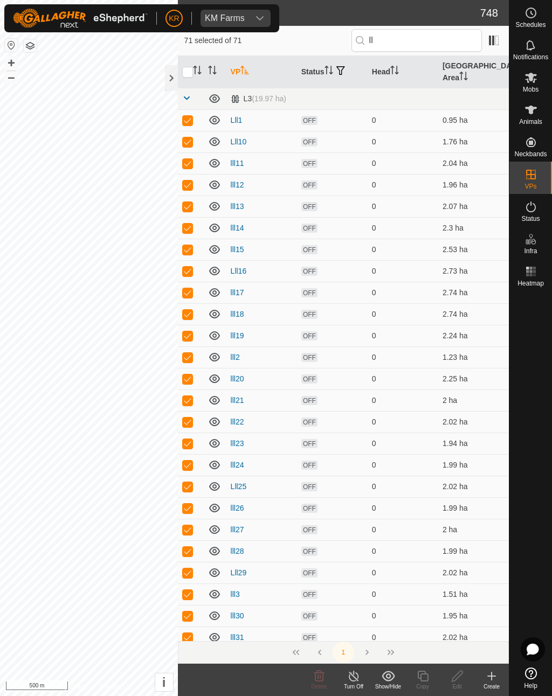
click at [240, 69] on th "VP" at bounding box center [261, 72] width 71 height 32
click at [243, 70] on p-sorticon "Activate to sort" at bounding box center [244, 71] width 9 height 9
click at [245, 72] on th "VP" at bounding box center [261, 72] width 71 height 32
click at [386, 64] on th "Head" at bounding box center [403, 72] width 71 height 32
click at [383, 71] on th "Head" at bounding box center [403, 72] width 71 height 32
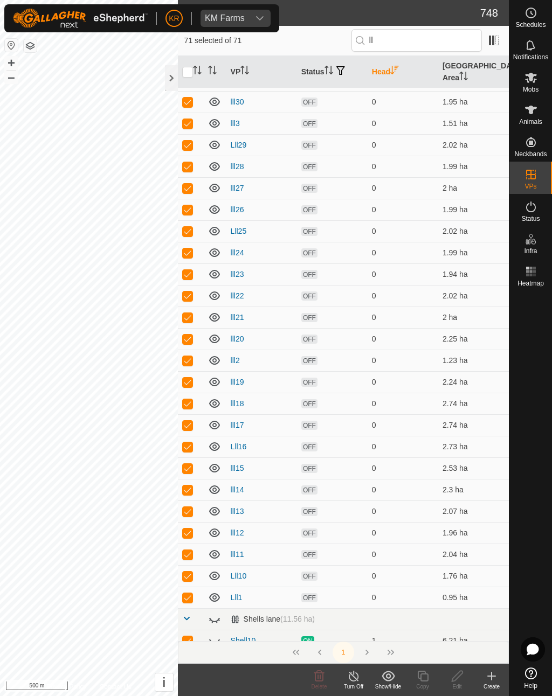
scroll to position [1010, 0]
click at [480, 63] on th "[GEOGRAPHIC_DATA] Area" at bounding box center [473, 72] width 71 height 32
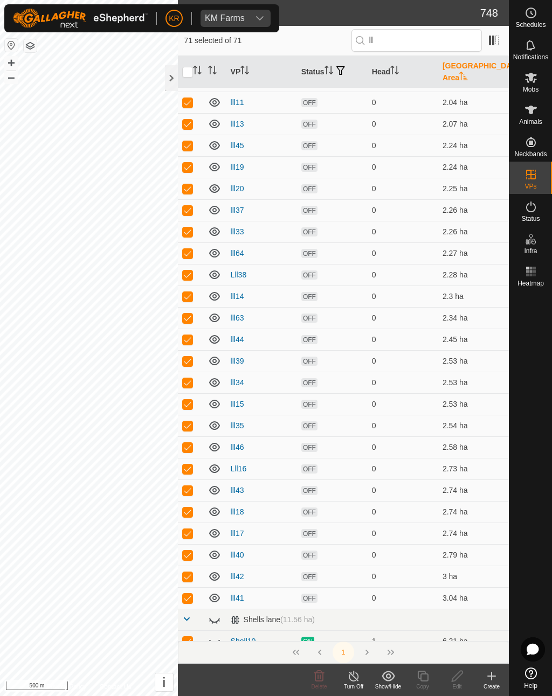
scroll to position [0, 0]
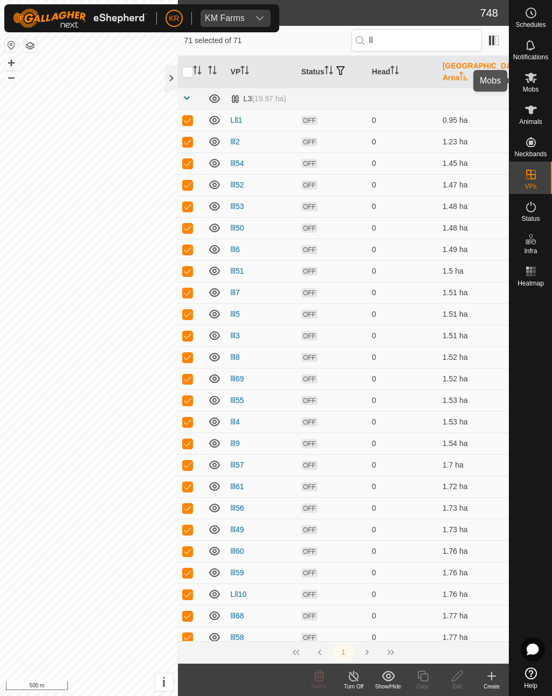
click at [547, 73] on div "Mobs" at bounding box center [530, 81] width 43 height 32
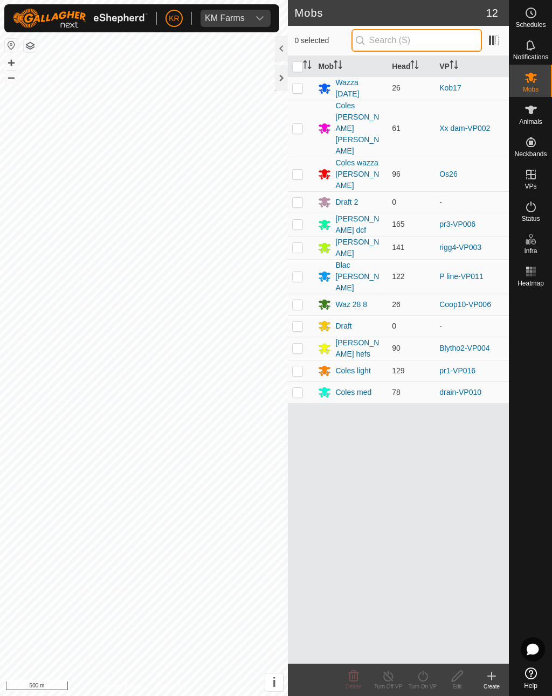
click at [437, 46] on input "text" at bounding box center [416, 40] width 130 height 23
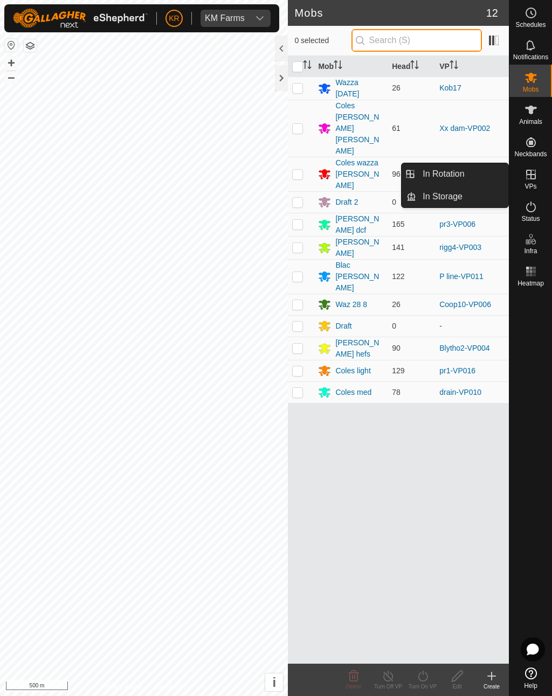
click at [457, 47] on input "text" at bounding box center [416, 40] width 130 height 23
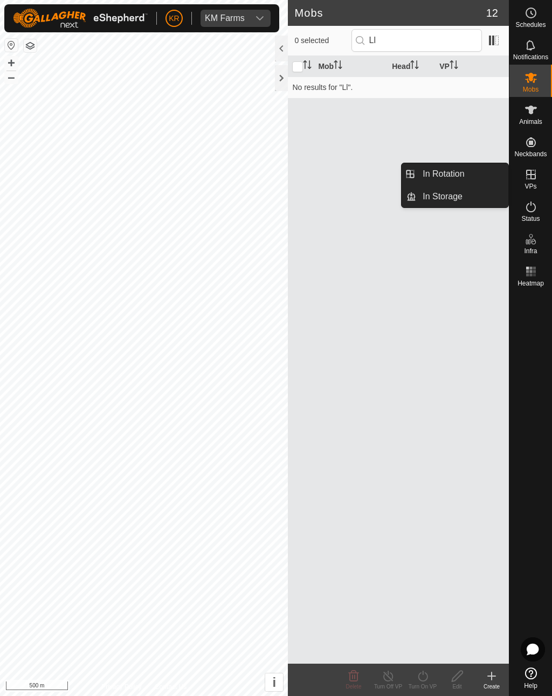
click at [460, 173] on span "In Rotation" at bounding box center [444, 174] width 42 height 13
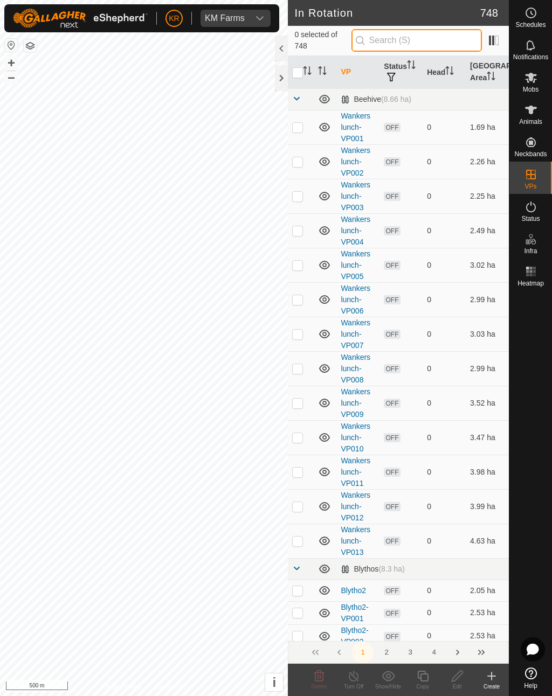
click at [428, 39] on input "text" at bounding box center [416, 40] width 130 height 23
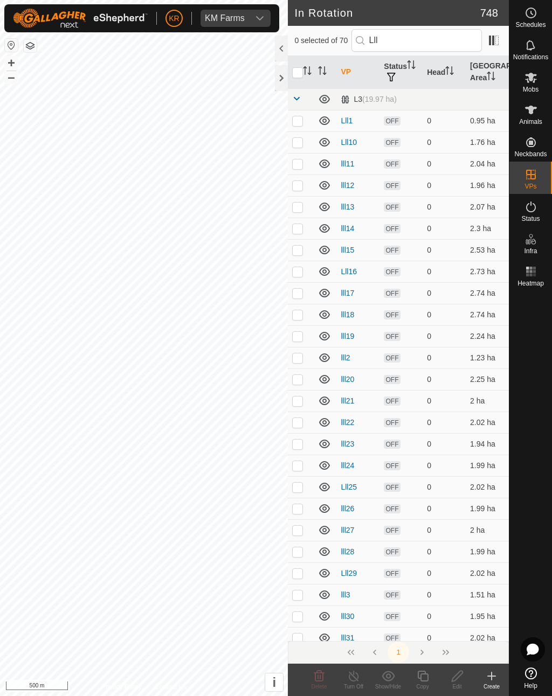
click at [298, 72] on input "checkbox" at bounding box center [297, 72] width 11 height 11
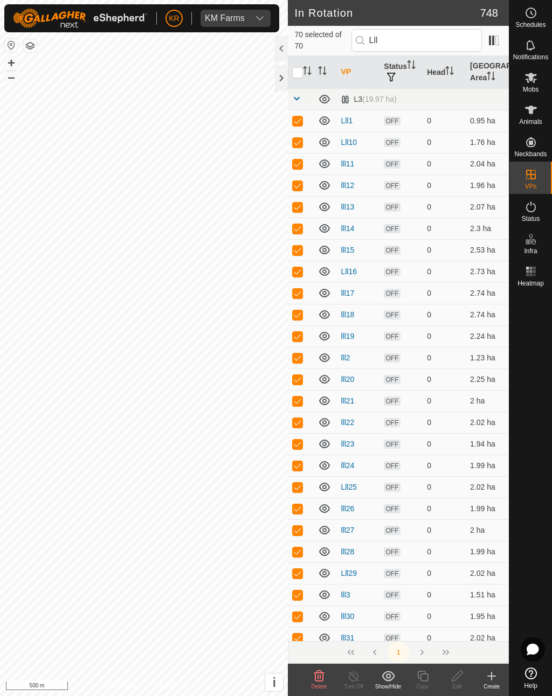
click at [391, 512] on icon at bounding box center [388, 676] width 13 height 13
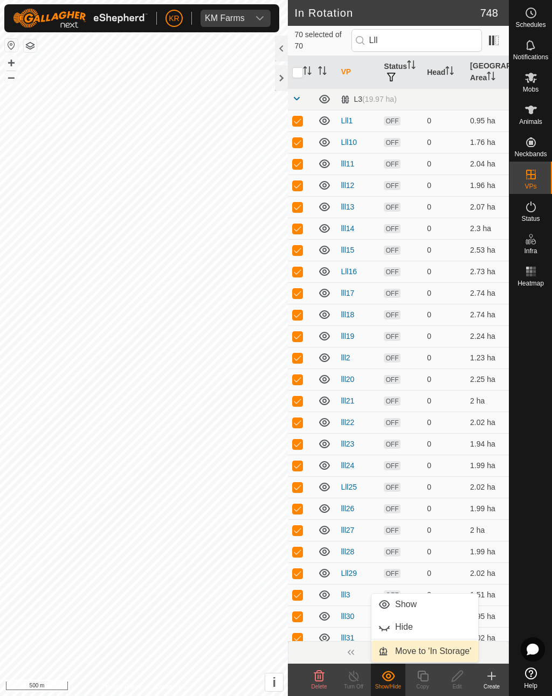
click at [441, 512] on span "Move to 'In Storage'" at bounding box center [433, 651] width 76 height 13
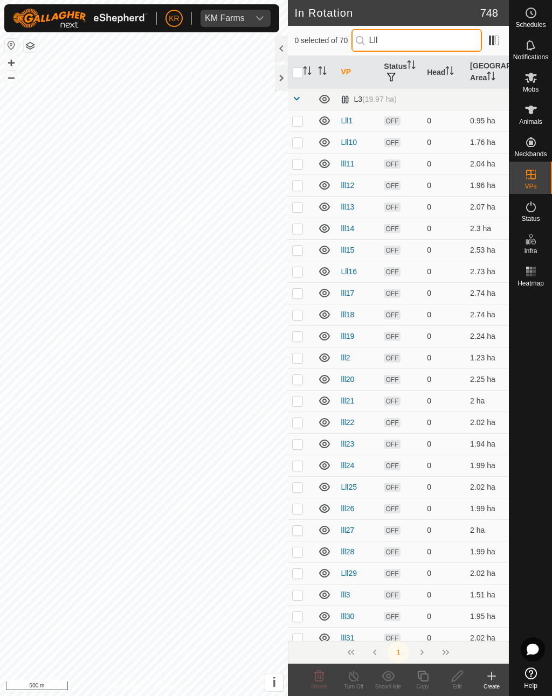
click at [420, 42] on input "Lll" at bounding box center [416, 40] width 130 height 23
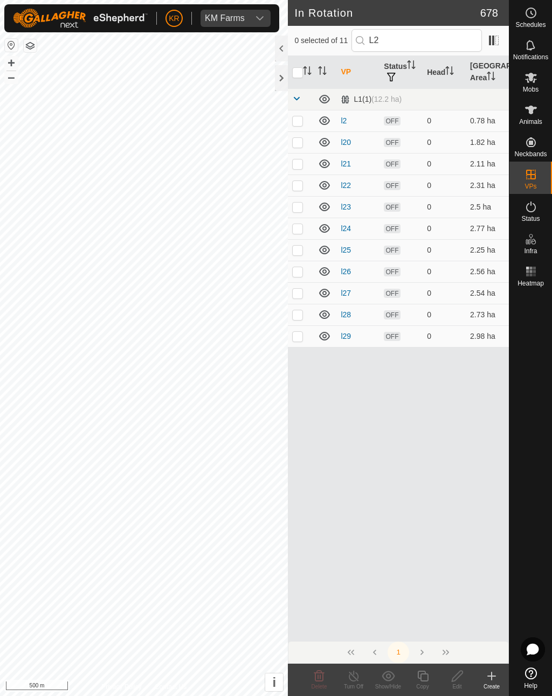
click at [298, 74] on input "checkbox" at bounding box center [297, 72] width 11 height 11
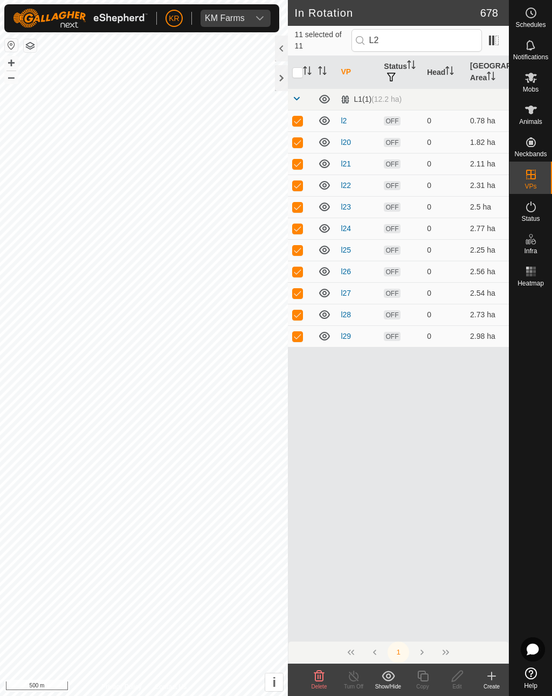
click at [301, 63] on th at bounding box center [301, 72] width 26 height 33
click at [301, 71] on input "checkbox" at bounding box center [297, 72] width 11 height 11
click at [305, 72] on icon "Activate to sort" at bounding box center [307, 70] width 9 height 9
click at [299, 69] on input "checkbox" at bounding box center [297, 72] width 11 height 11
click at [305, 72] on icon "Activate to sort" at bounding box center [307, 70] width 9 height 9
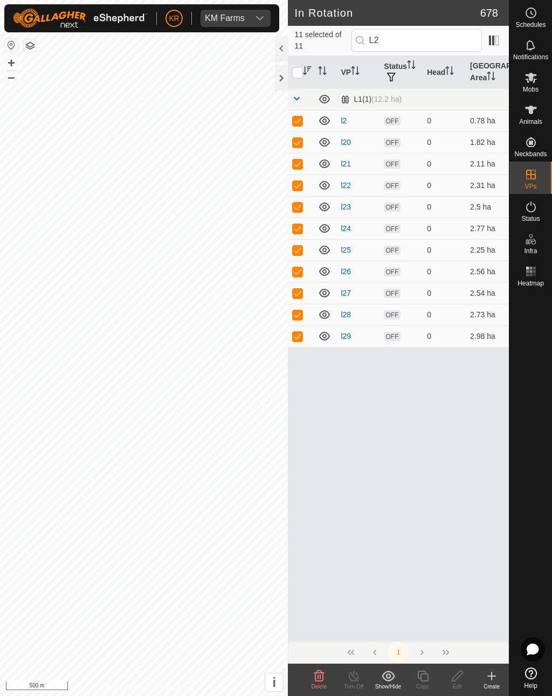
click at [299, 72] on input "checkbox" at bounding box center [297, 72] width 11 height 11
click at [300, 70] on input "checkbox" at bounding box center [297, 72] width 11 height 11
click at [300, 71] on input "checkbox" at bounding box center [297, 72] width 11 height 11
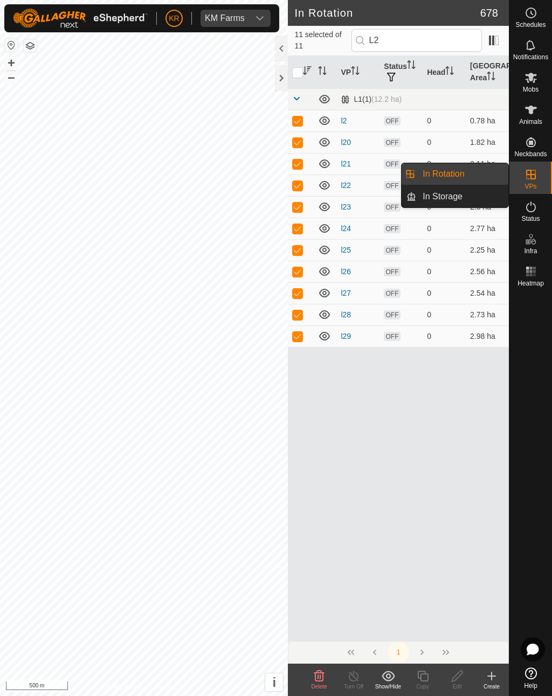
click at [486, 199] on link "In Storage" at bounding box center [462, 197] width 92 height 22
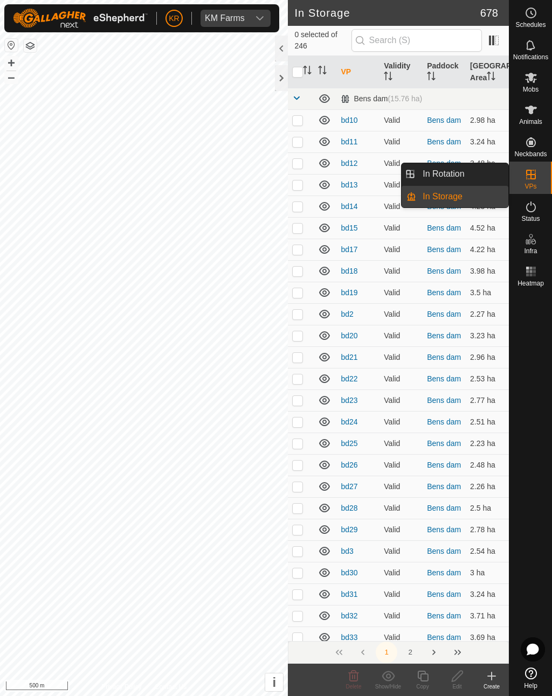
click at [475, 171] on link "In Rotation" at bounding box center [462, 174] width 92 height 22
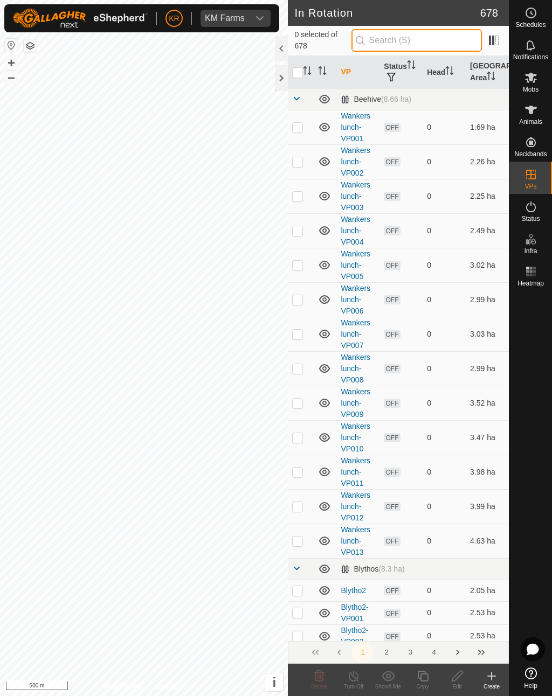
click at [423, 39] on input "text" at bounding box center [416, 40] width 130 height 23
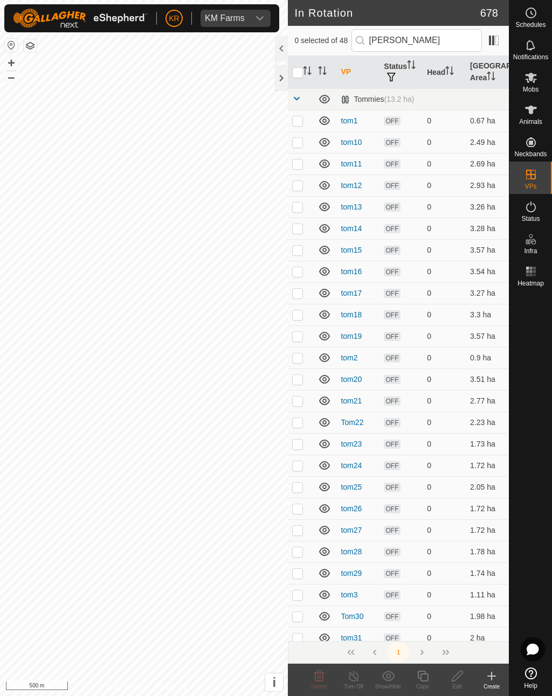
click at [295, 70] on input "checkbox" at bounding box center [297, 72] width 11 height 11
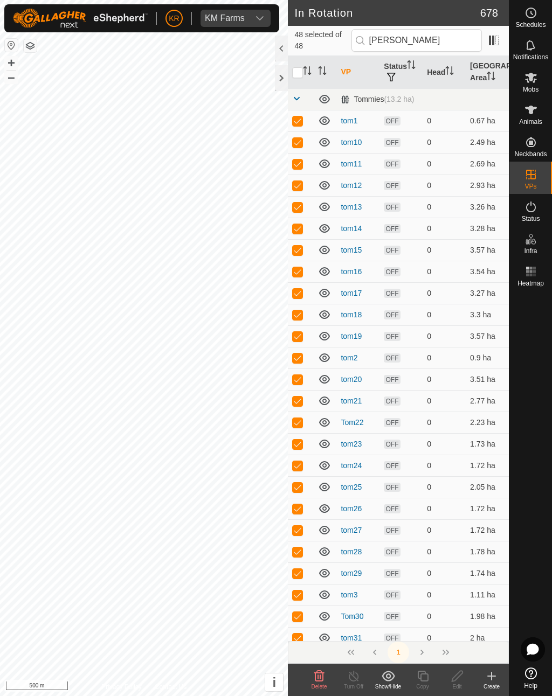
click at [389, 512] on icon at bounding box center [388, 676] width 13 height 13
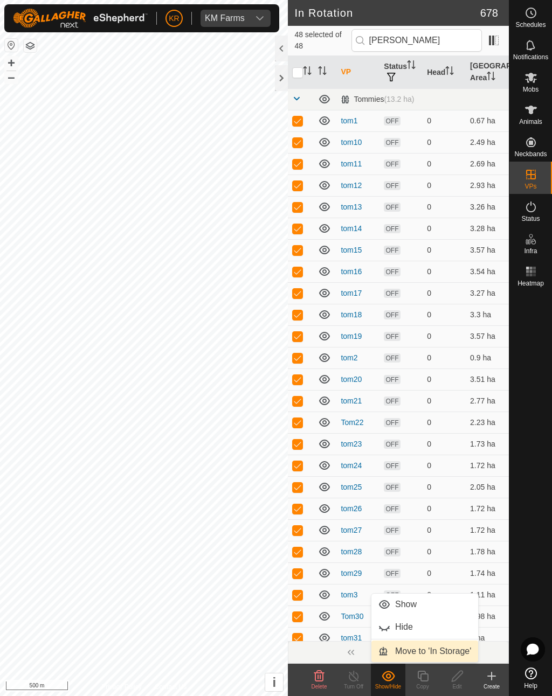
click at [433, 512] on span "Move to 'In Storage'" at bounding box center [433, 651] width 76 height 13
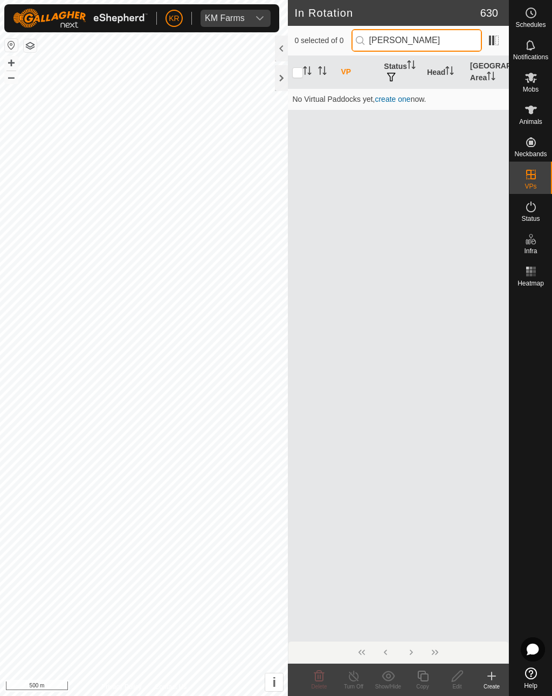
click at [431, 36] on input "[PERSON_NAME]" at bounding box center [416, 40] width 130 height 23
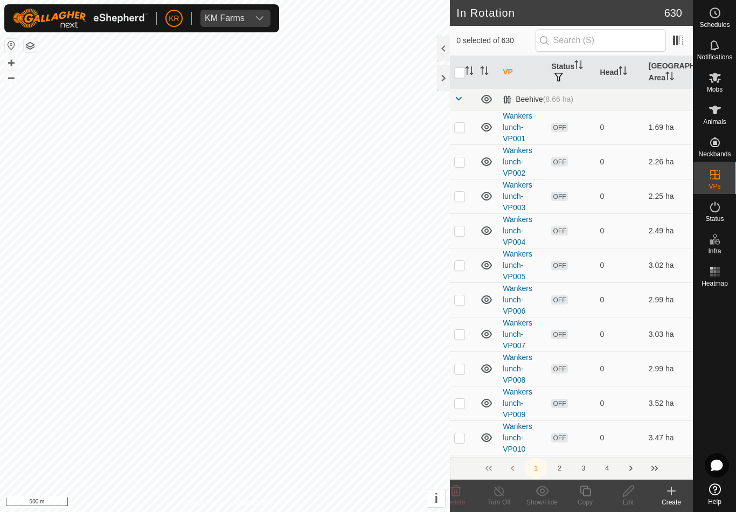
click at [582, 474] on button "3" at bounding box center [584, 469] width 22 height 22
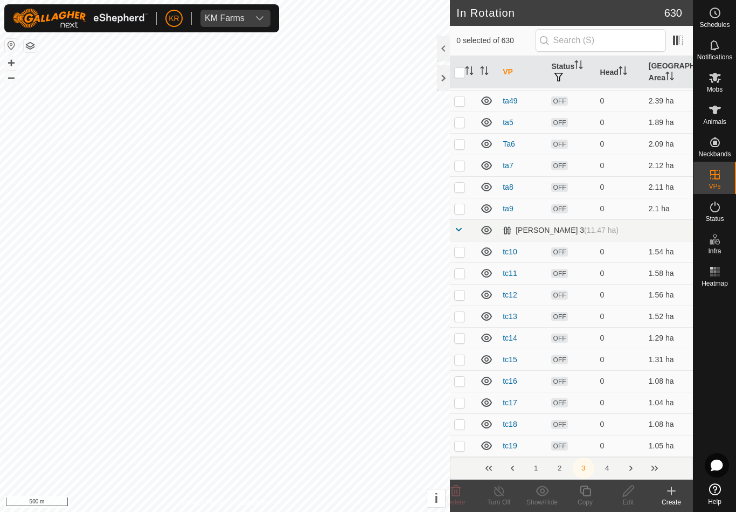
scroll to position [4160, 0]
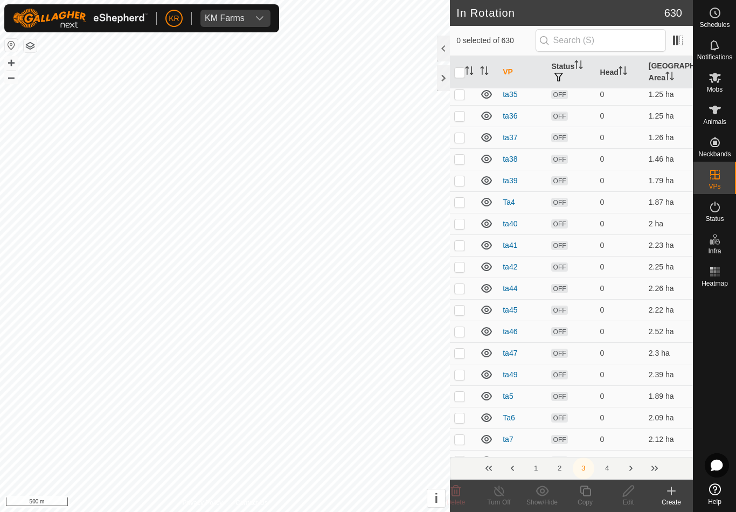
click at [695, 408] on div at bounding box center [715, 385] width 43 height 188
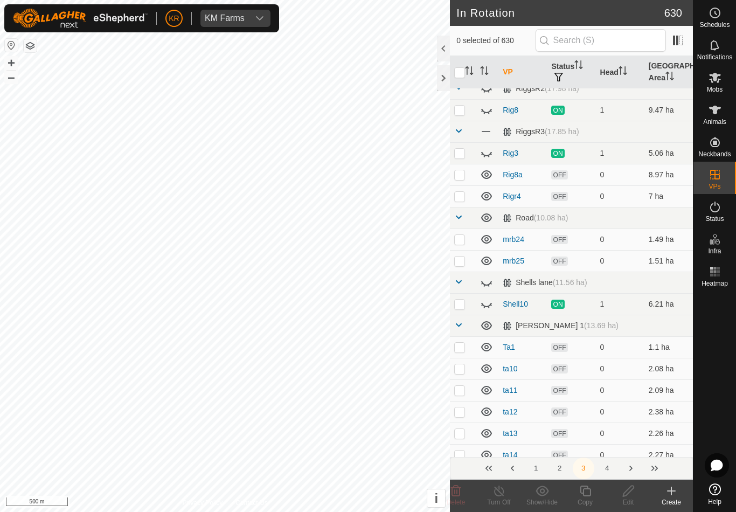
scroll to position [3029, 0]
click at [617, 463] on button "4" at bounding box center [608, 469] width 22 height 22
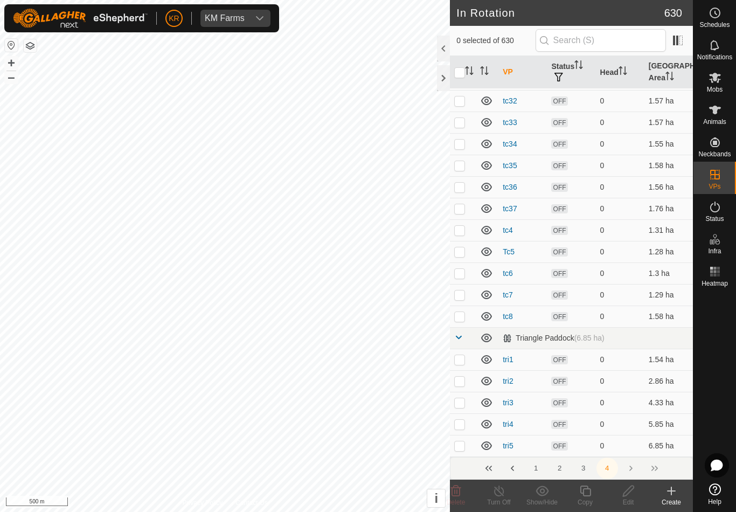
scroll to position [321, 0]
click at [562, 465] on button "2" at bounding box center [560, 469] width 22 height 22
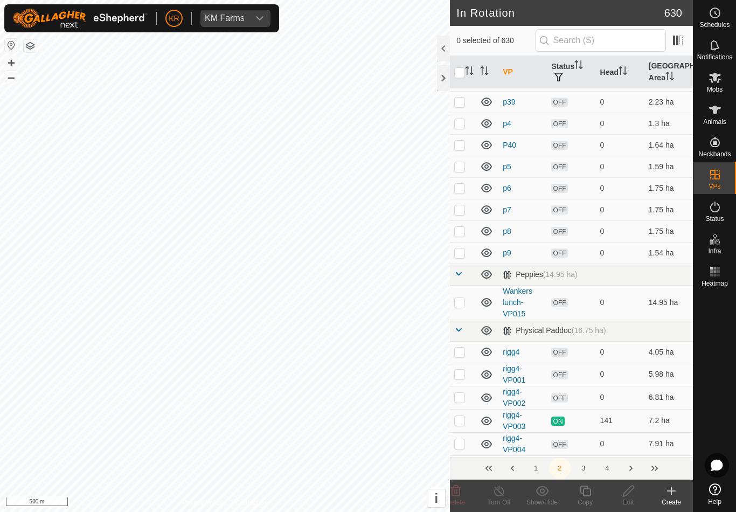
scroll to position [2520, 0]
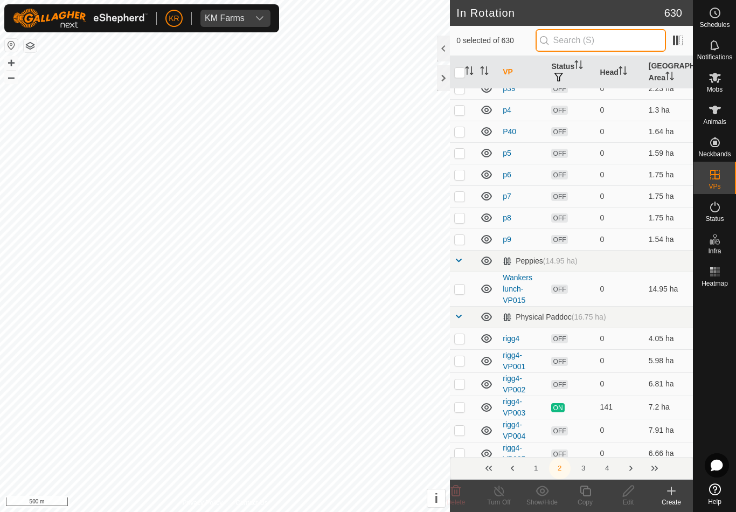
click at [623, 51] on input "text" at bounding box center [601, 40] width 130 height 23
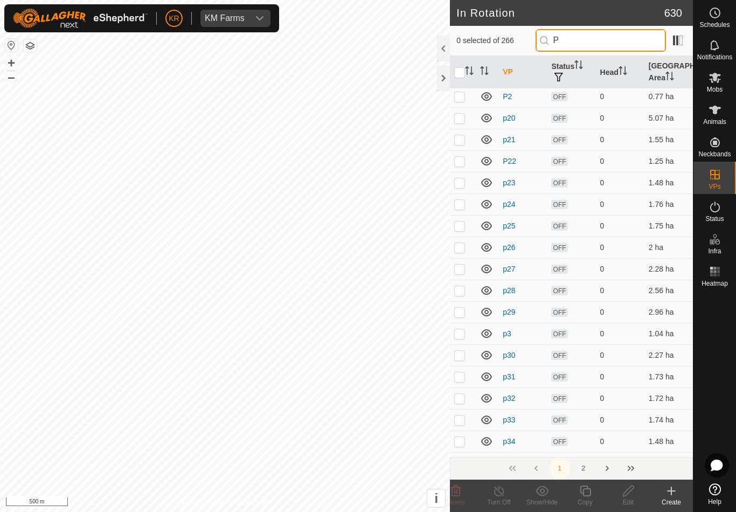
scroll to position [0, 0]
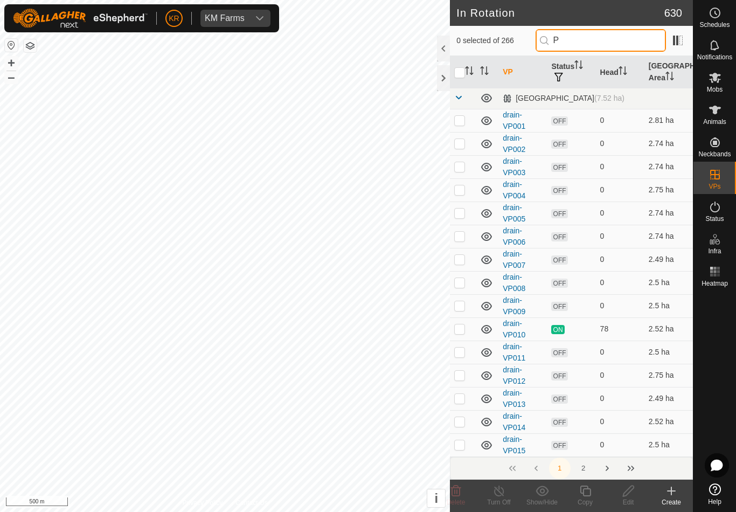
click at [613, 44] on input "P" at bounding box center [601, 40] width 130 height 23
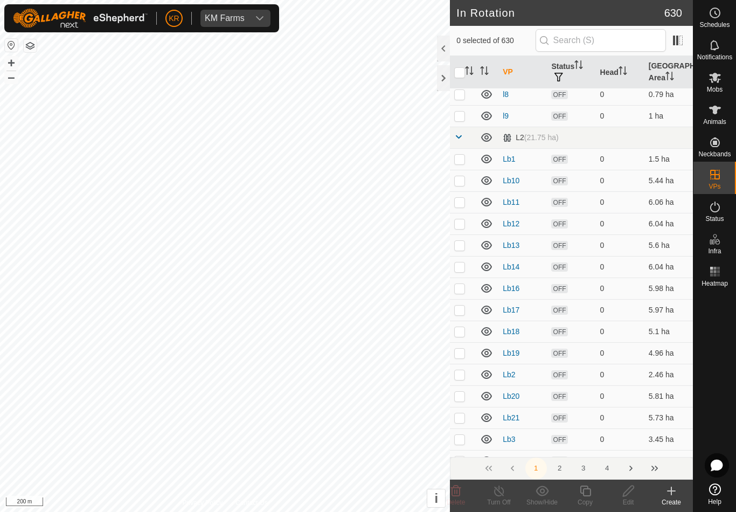
scroll to position [3446, 0]
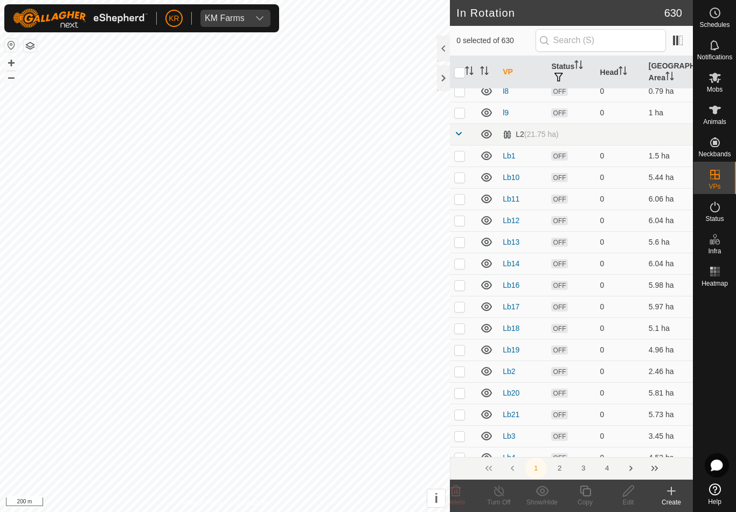
click at [585, 472] on button "3" at bounding box center [584, 469] width 22 height 22
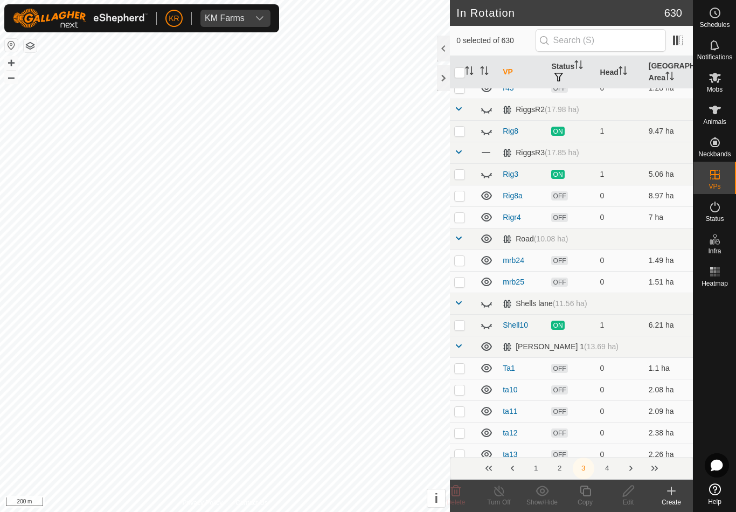
scroll to position [3017, 0]
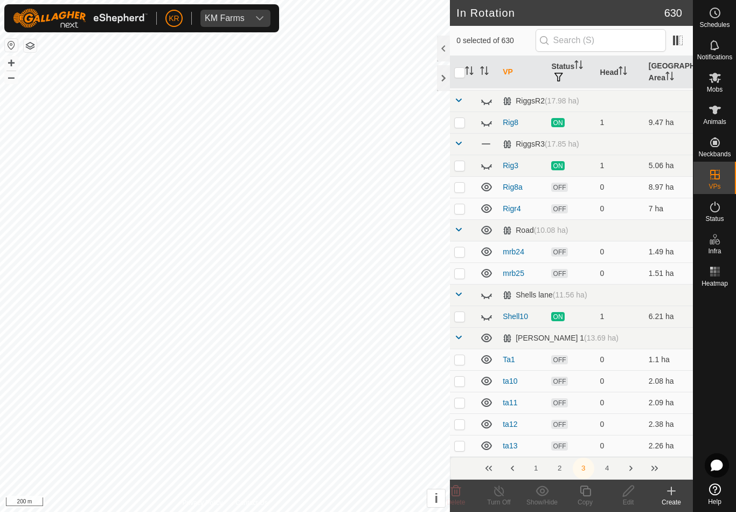
click at [460, 252] on p-checkbox at bounding box center [459, 251] width 11 height 9
click at [459, 274] on p-checkbox at bounding box center [459, 273] width 11 height 9
click at [462, 491] on icon at bounding box center [456, 491] width 13 height 13
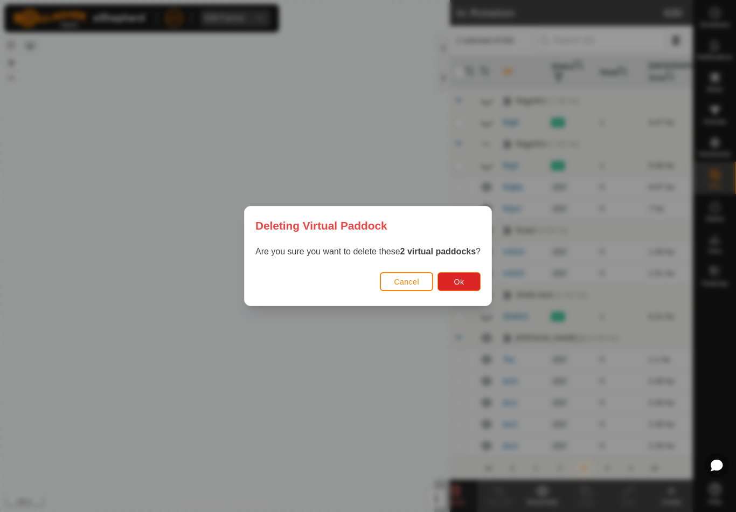
click at [463, 279] on span "Ok" at bounding box center [459, 282] width 10 height 9
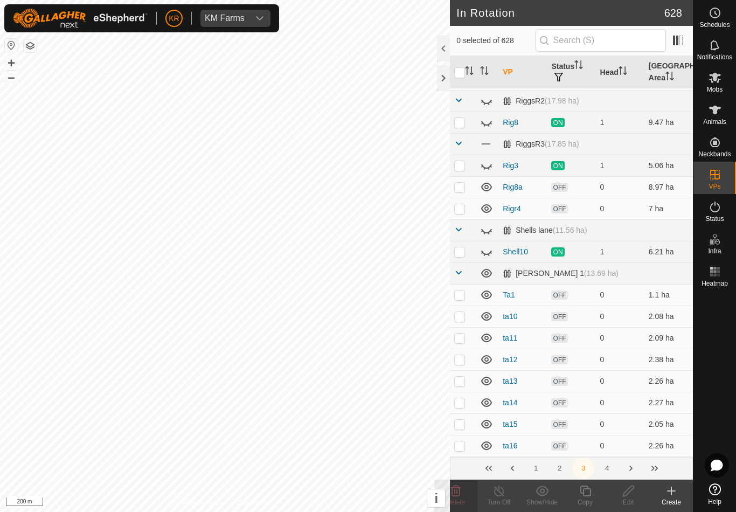
click at [458, 126] on p-checkbox at bounding box center [459, 122] width 11 height 9
click at [458, 123] on p-checkbox at bounding box center [459, 122] width 11 height 9
click at [605, 44] on input "text" at bounding box center [601, 40] width 130 height 23
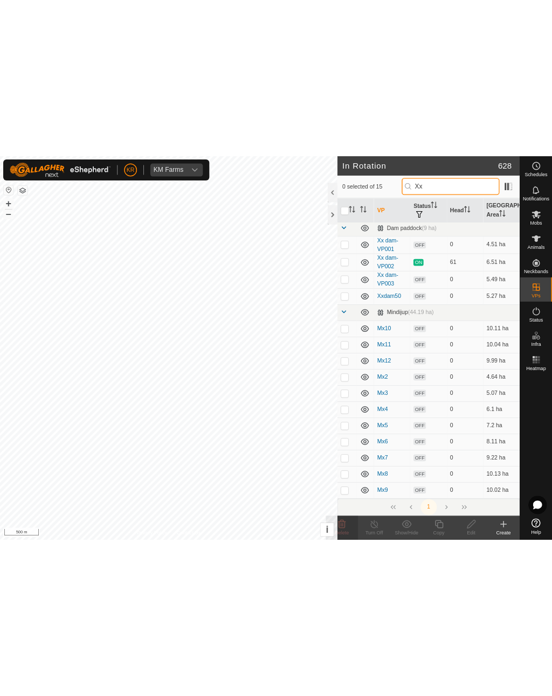
scroll to position [0, 0]
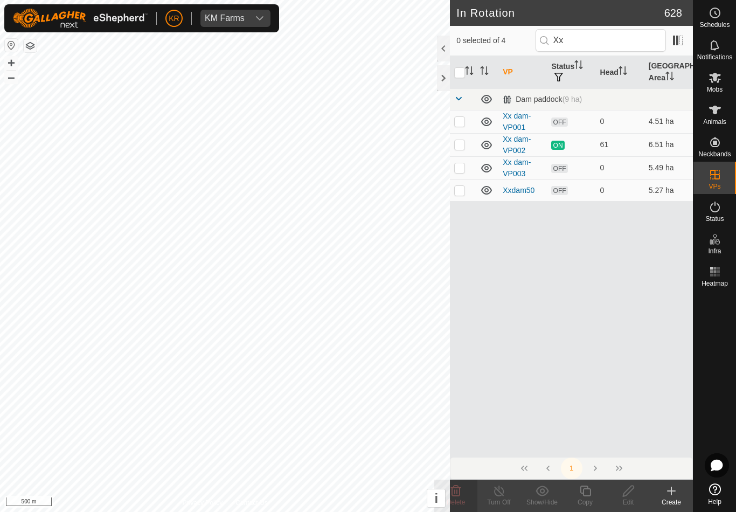
click at [459, 189] on p-checkbox at bounding box center [459, 190] width 11 height 9
click at [457, 165] on p-checkbox at bounding box center [459, 167] width 11 height 9
click at [454, 118] on td at bounding box center [463, 121] width 26 height 23
click at [453, 494] on icon at bounding box center [456, 491] width 10 height 11
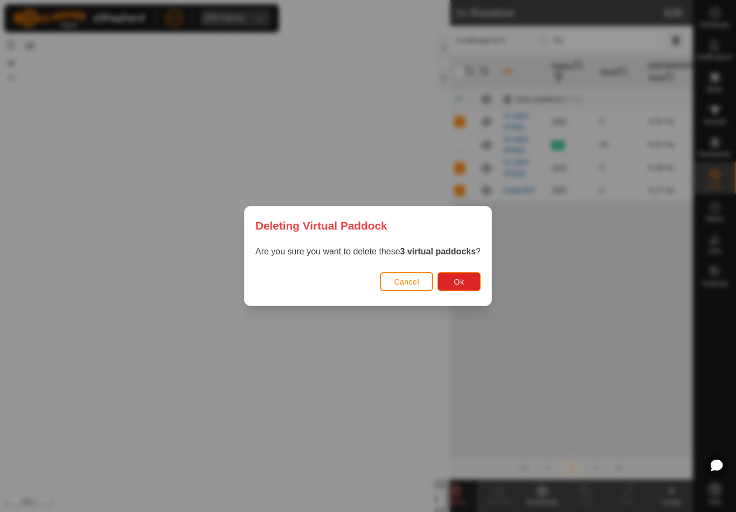
click at [459, 278] on span "Ok" at bounding box center [459, 282] width 10 height 9
